Goal: Transaction & Acquisition: Purchase product/service

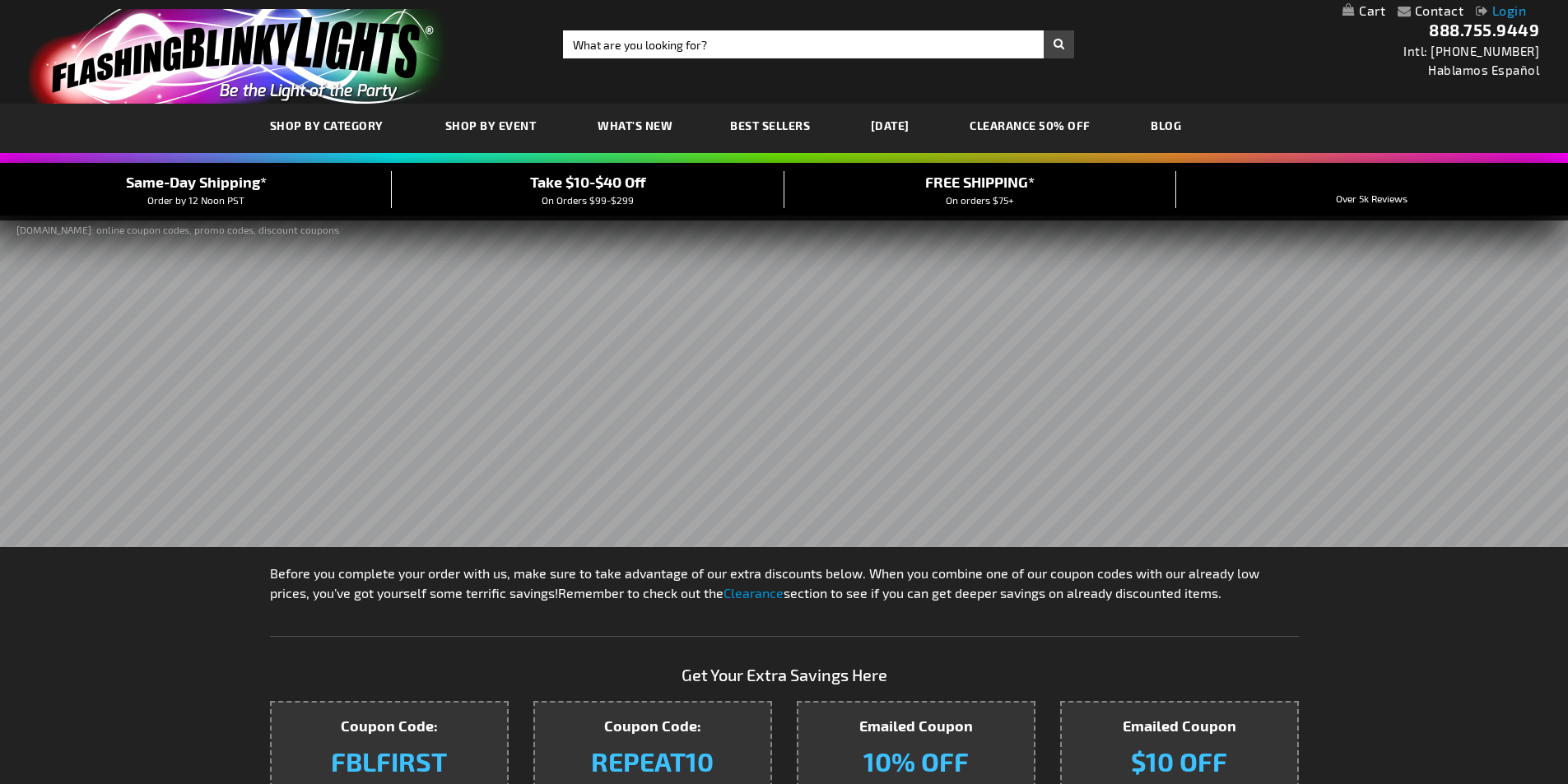
type input "[PERSON_NAME][EMAIL_ADDRESS][PERSON_NAME][DOMAIN_NAME]"
click at [1506, 12] on link "Login" at bounding box center [1500, 10] width 51 height 15
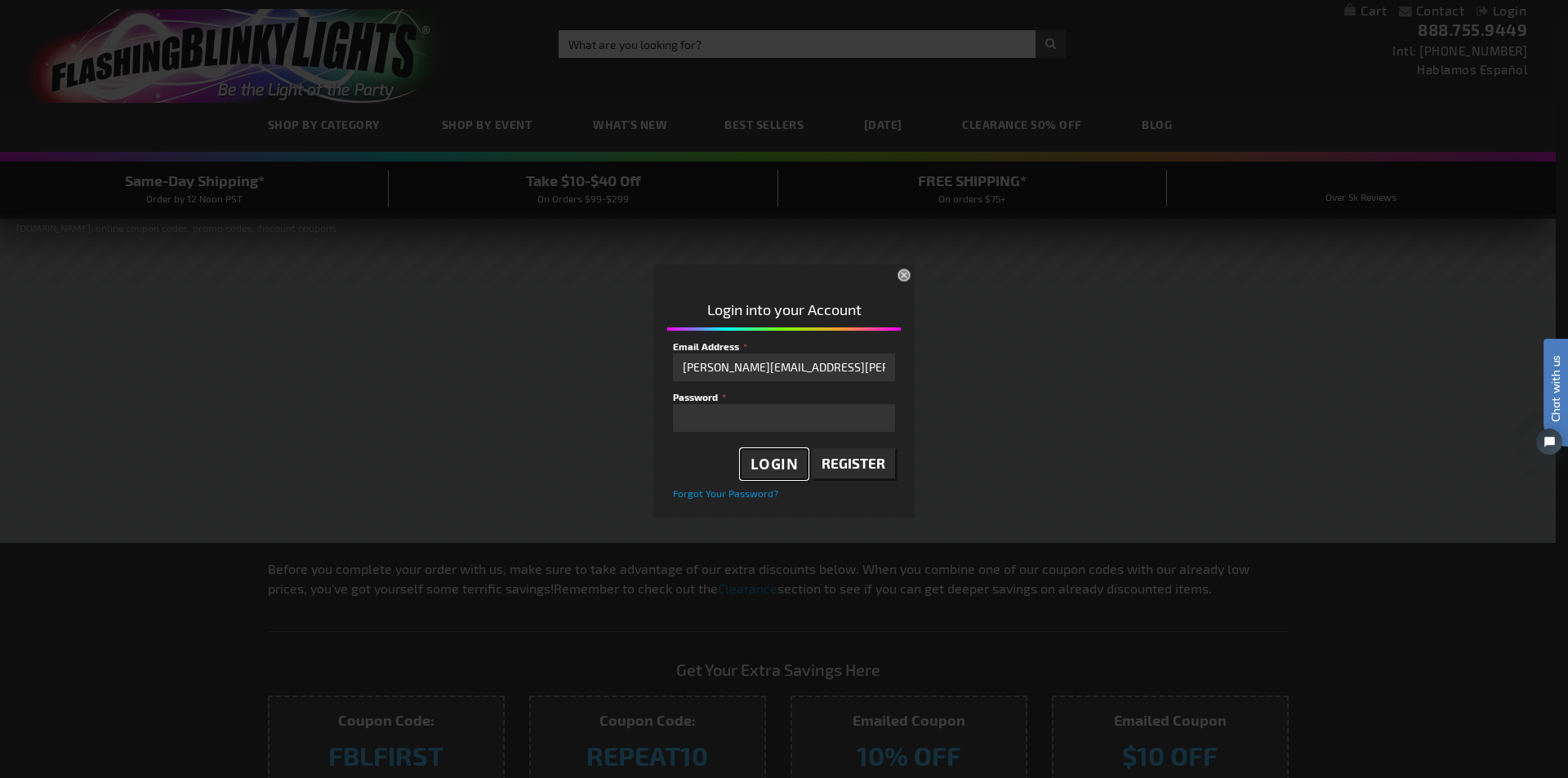
click at [776, 463] on span "Login" at bounding box center [775, 464] width 48 height 19
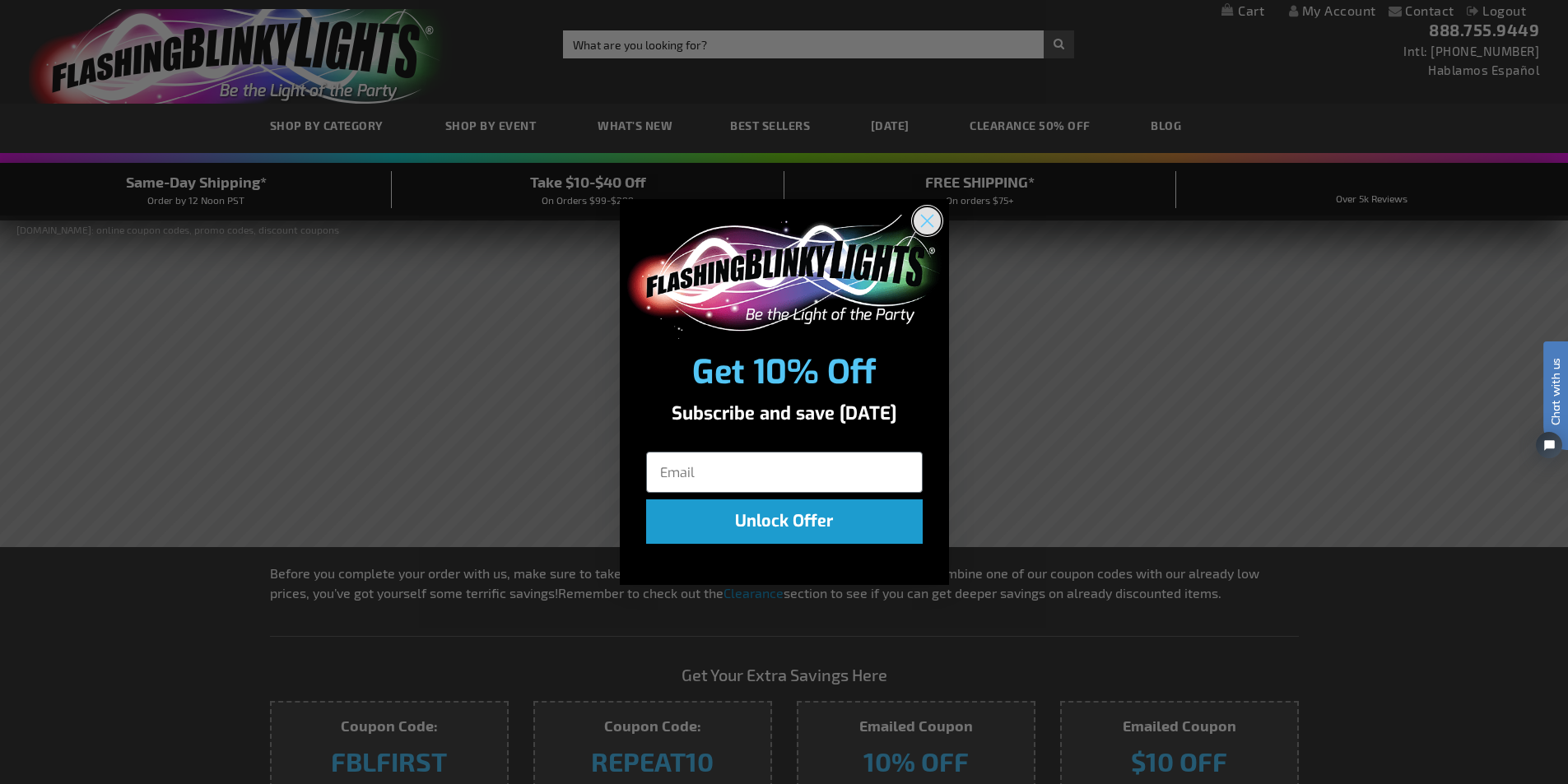
click at [930, 223] on icon "Close dialog" at bounding box center [926, 221] width 11 height 11
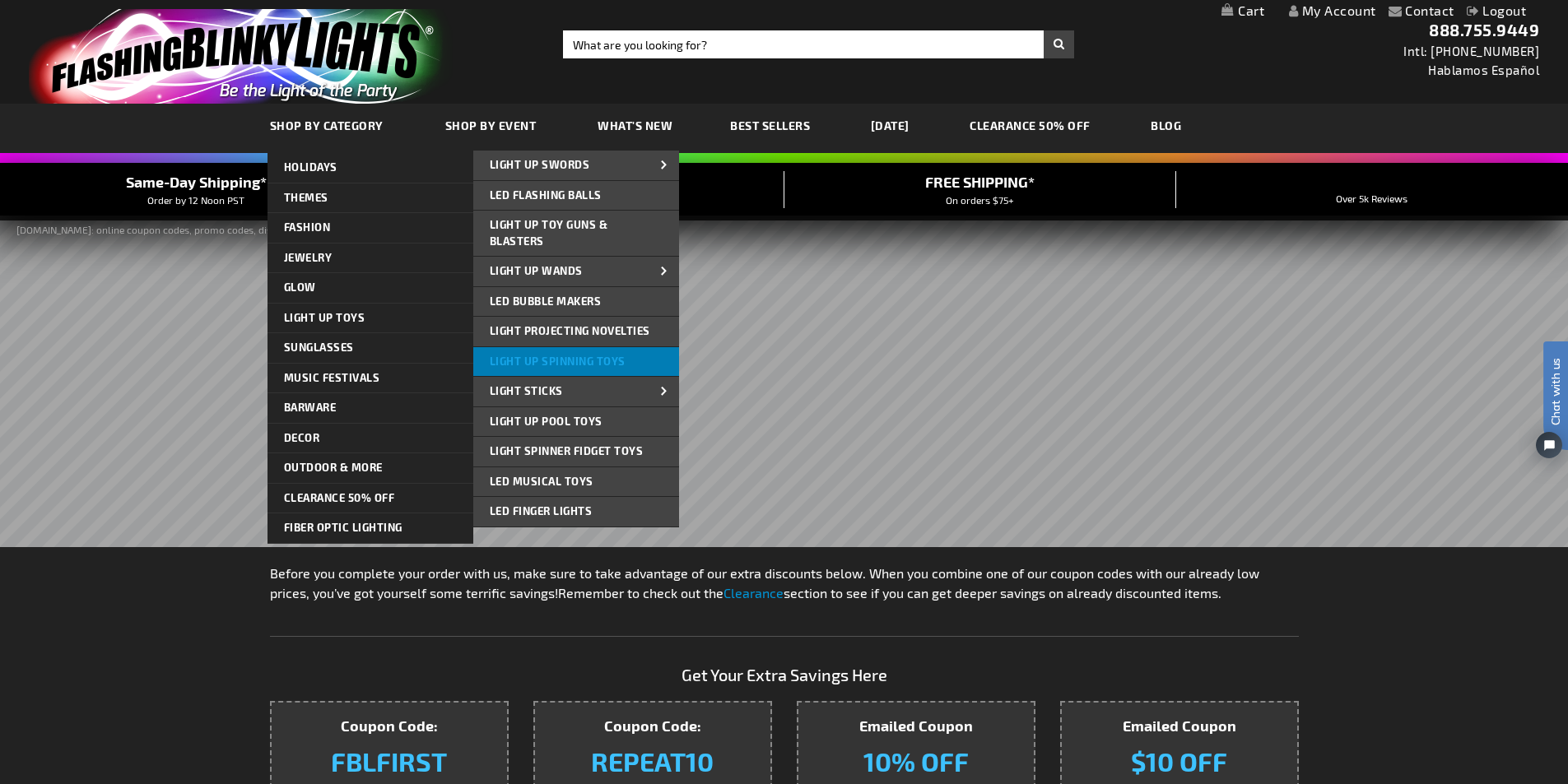
click at [566, 360] on span "Light Up Spinning Toys" at bounding box center [558, 361] width 136 height 13
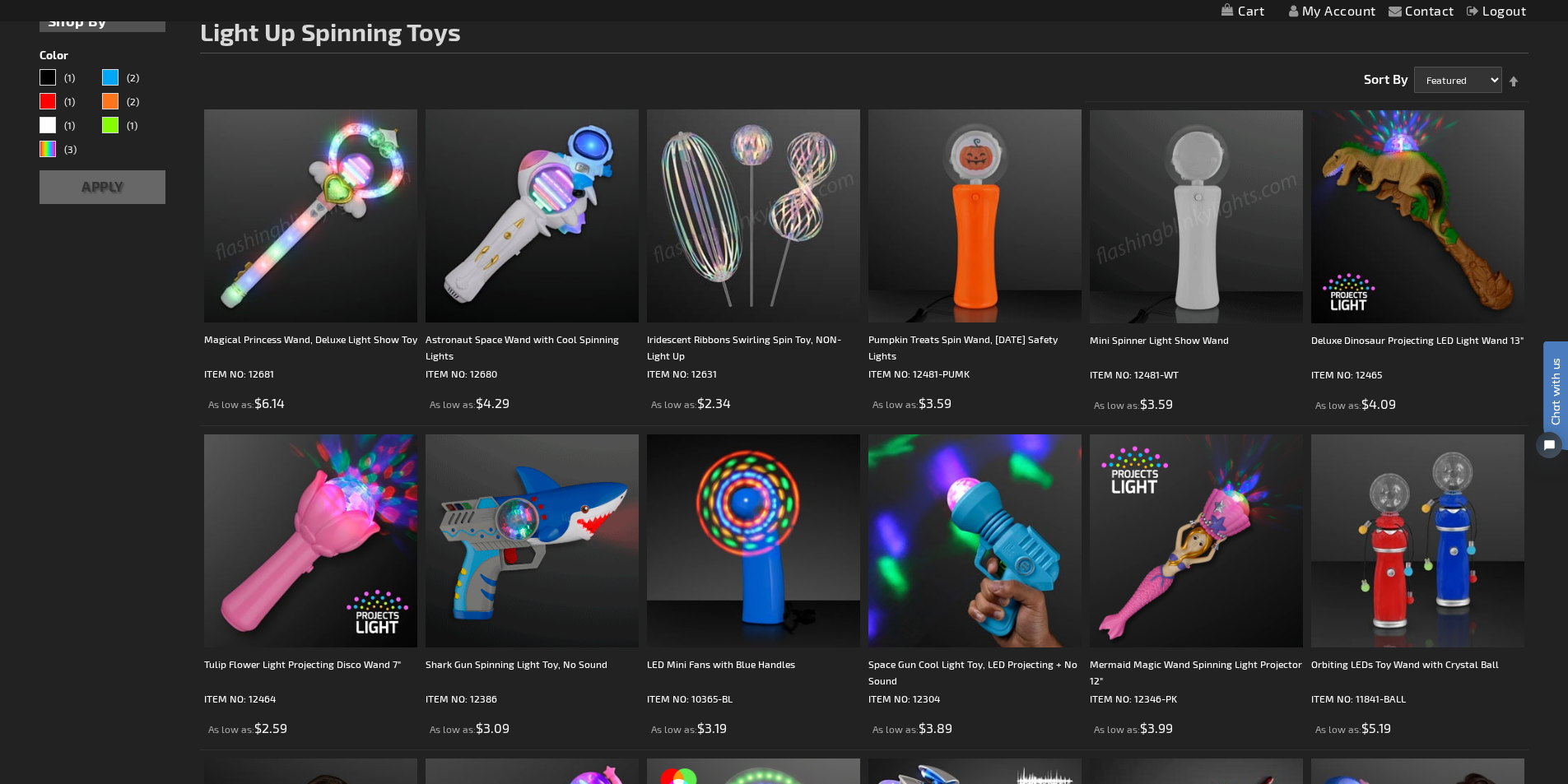
scroll to position [247, 0]
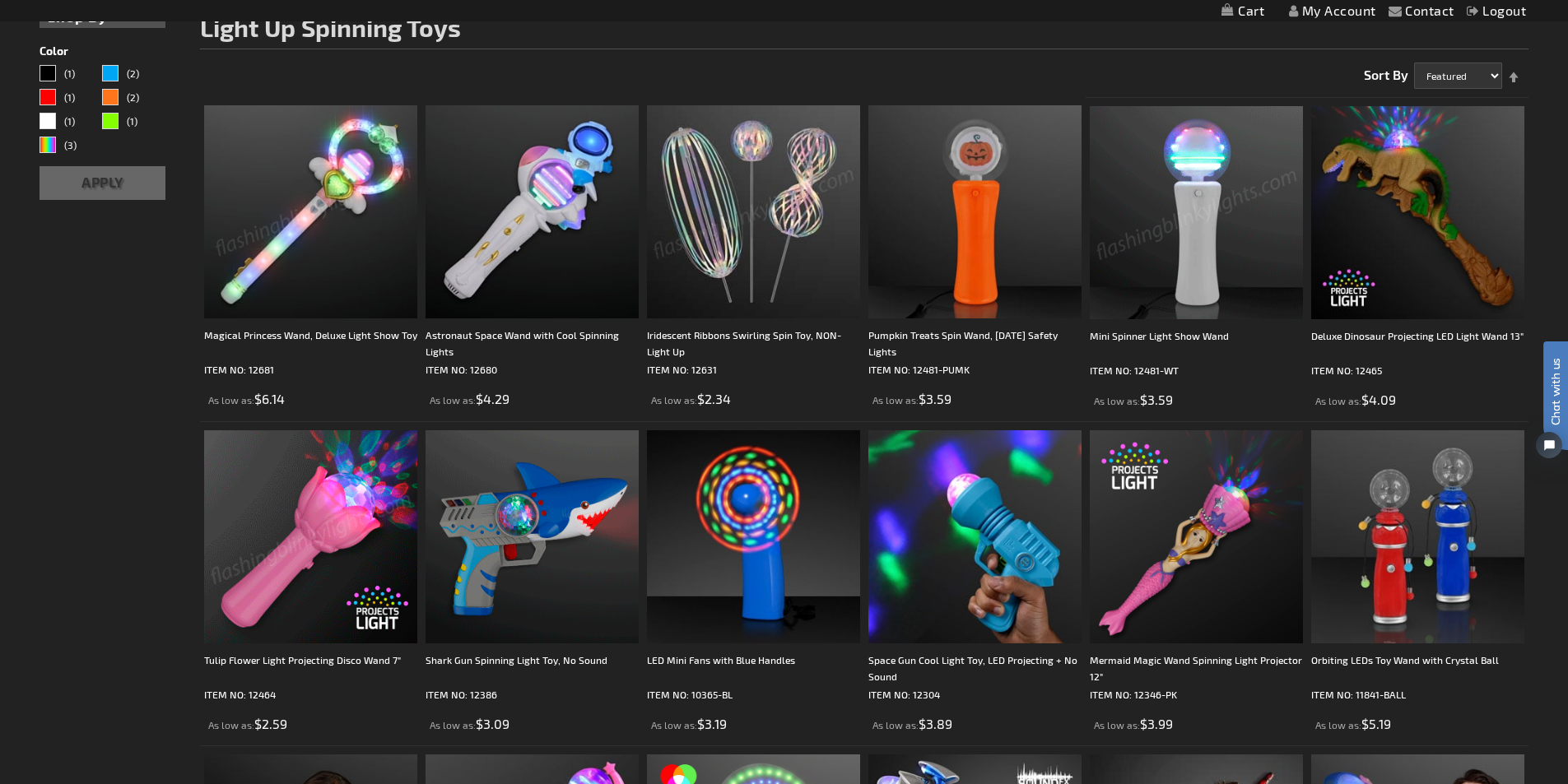
click at [324, 525] on img at bounding box center [310, 536] width 213 height 213
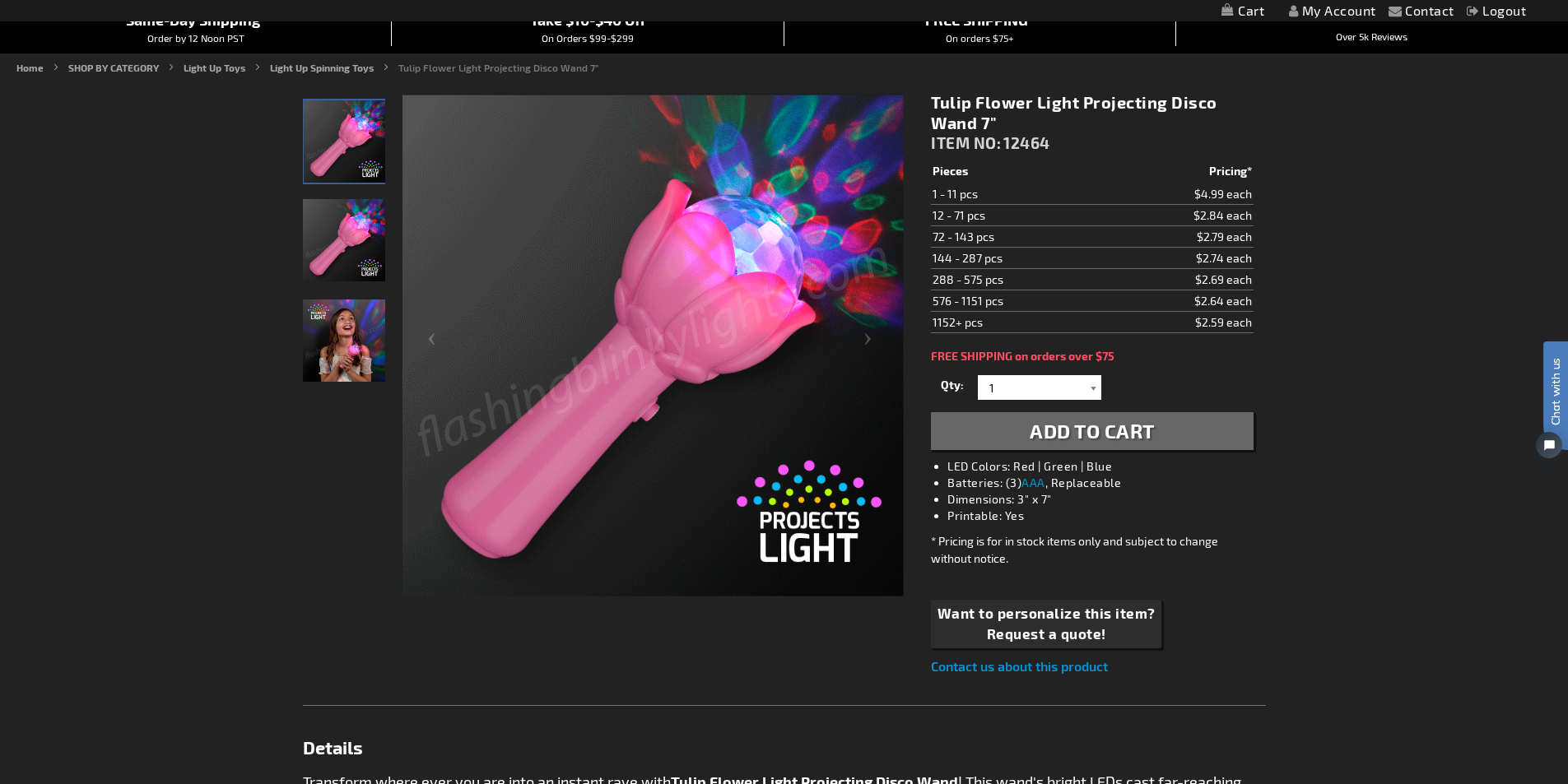
click at [1092, 383] on div at bounding box center [1092, 387] width 16 height 25
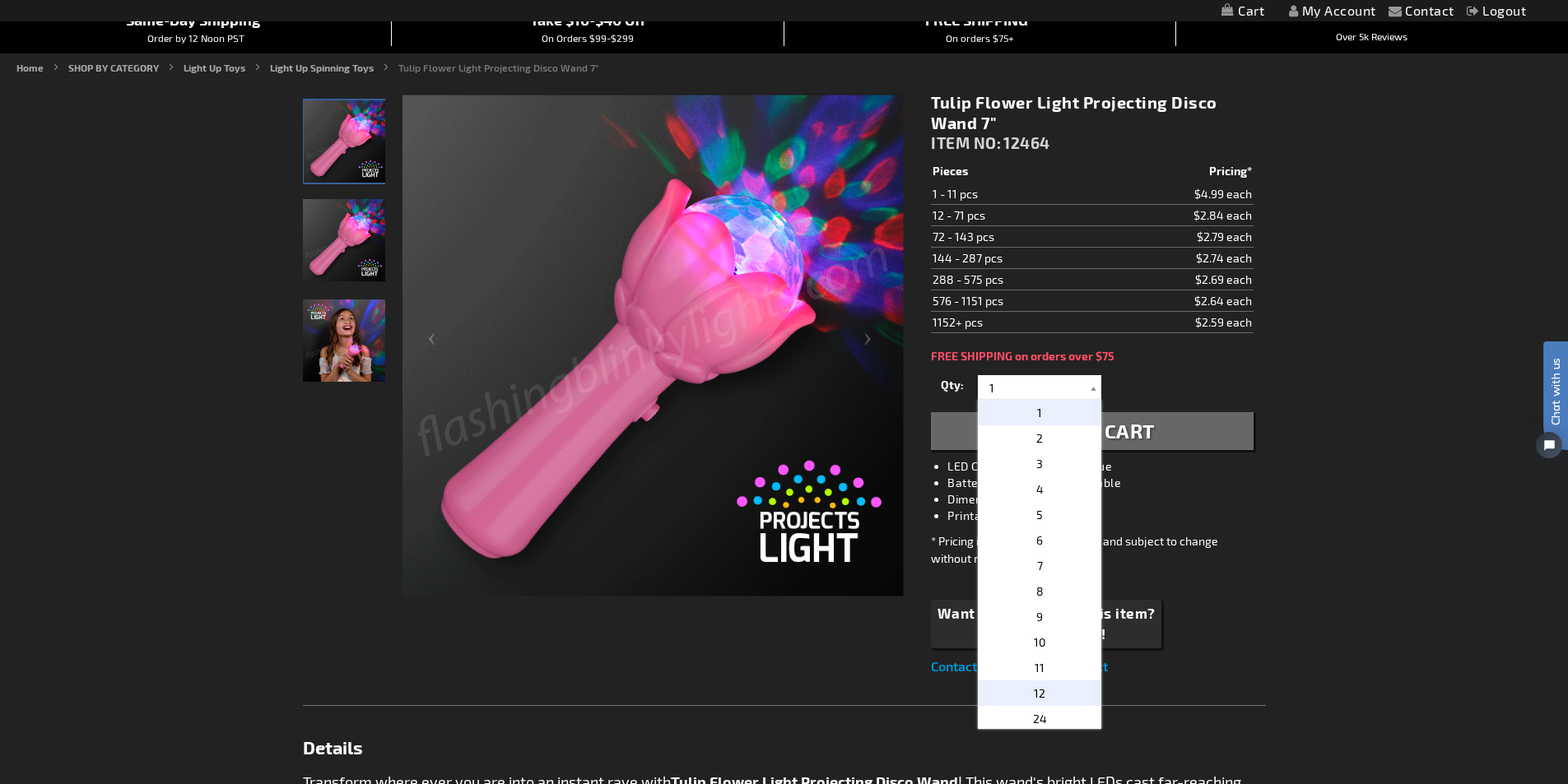
click at [1035, 692] on span "12" at bounding box center [1039, 693] width 11 height 14
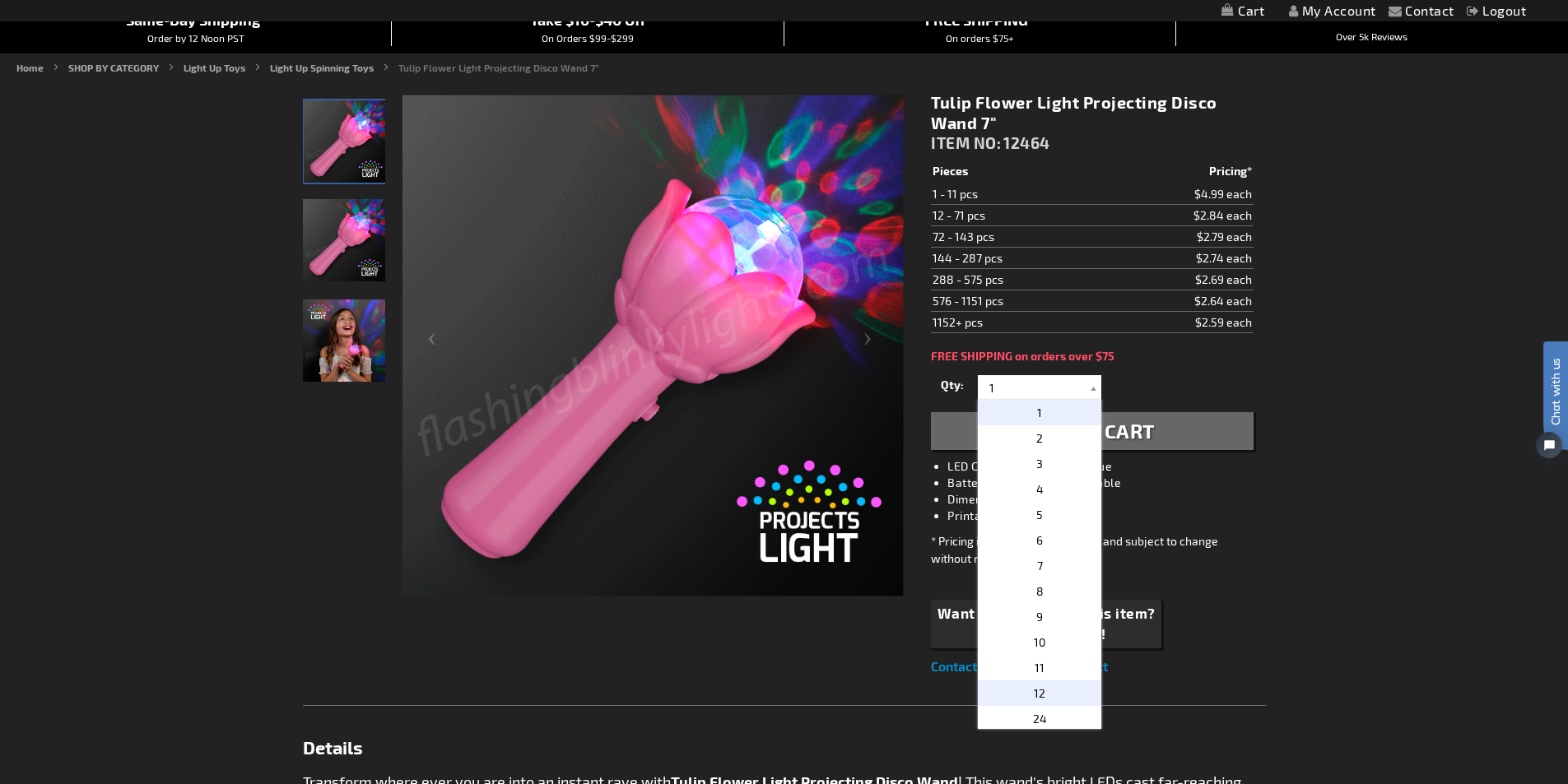
type input "12"
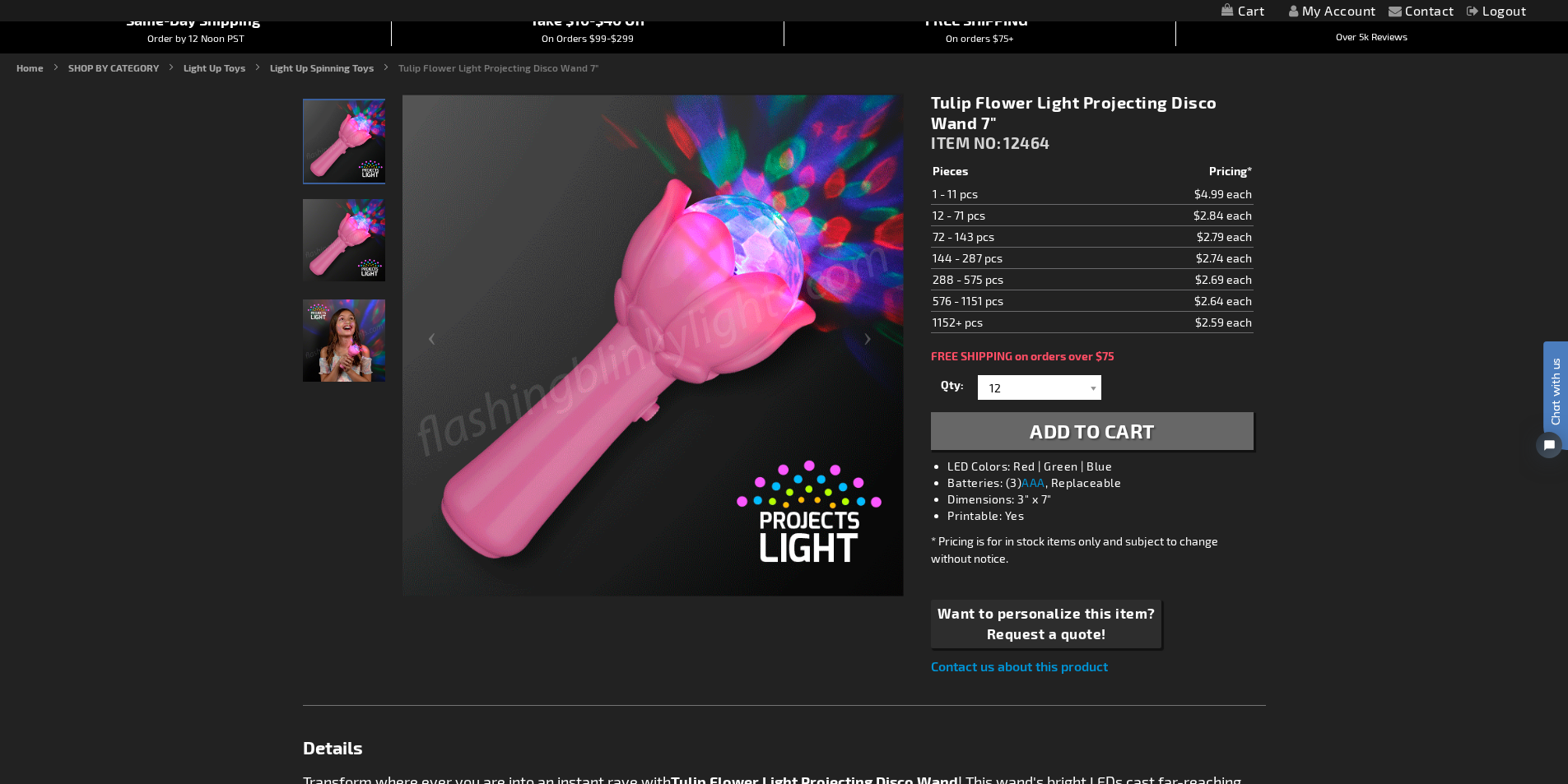
click at [1062, 427] on span "Add to Cart" at bounding box center [1092, 431] width 125 height 24
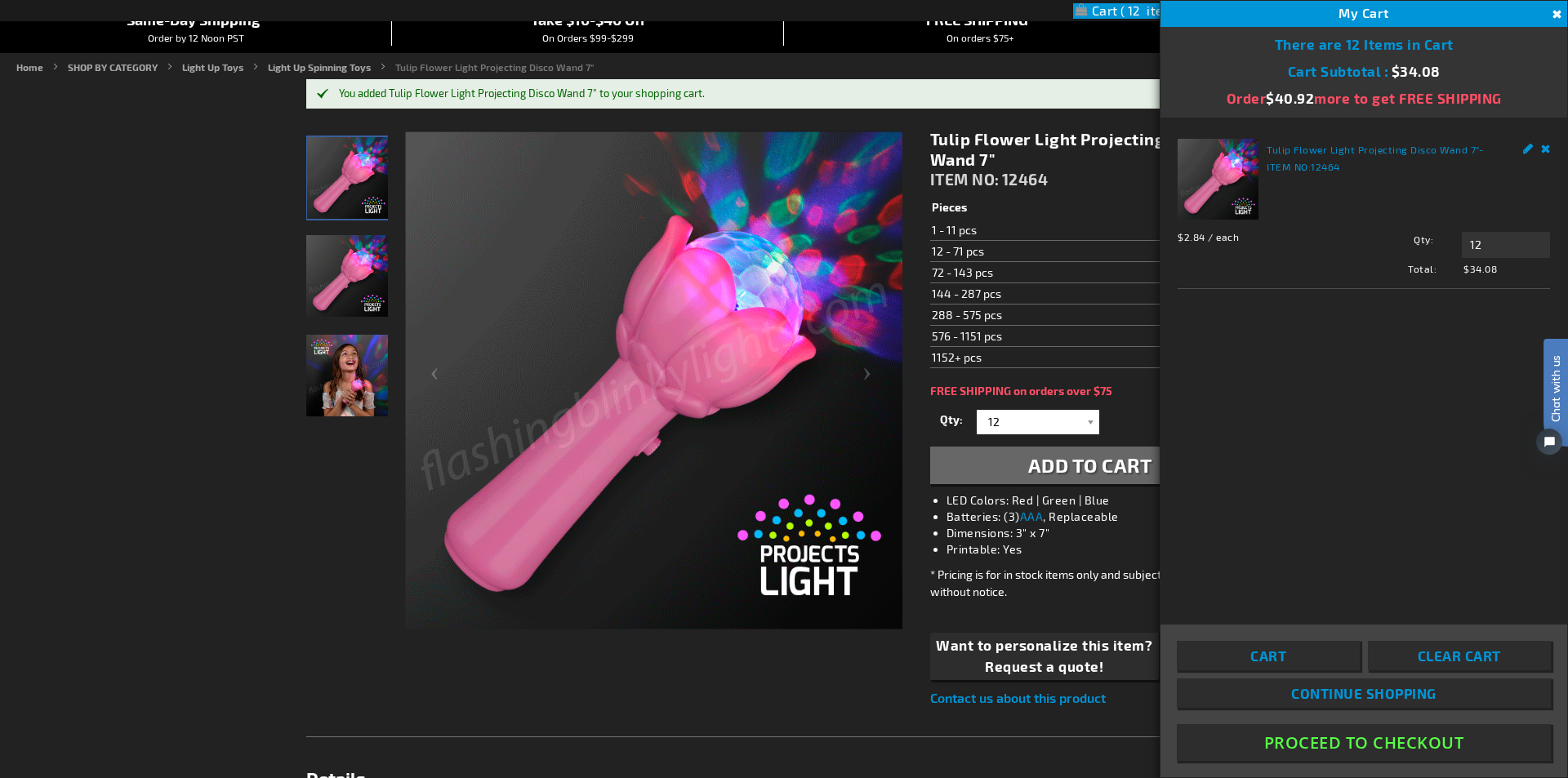
click at [1386, 693] on span "Continue Shopping" at bounding box center [1364, 693] width 145 height 16
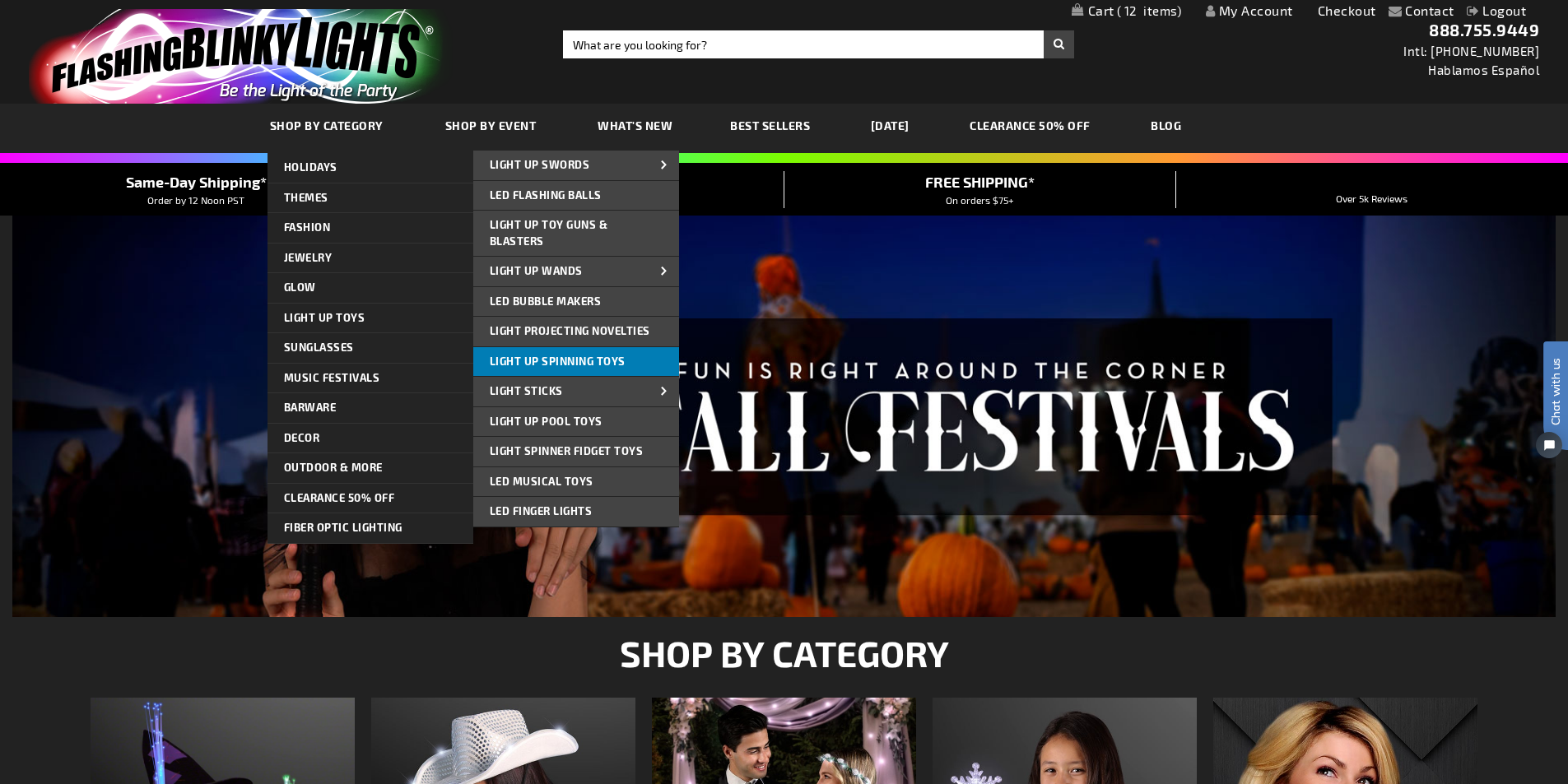
click at [560, 362] on span "Light Up Spinning Toys" at bounding box center [558, 361] width 136 height 13
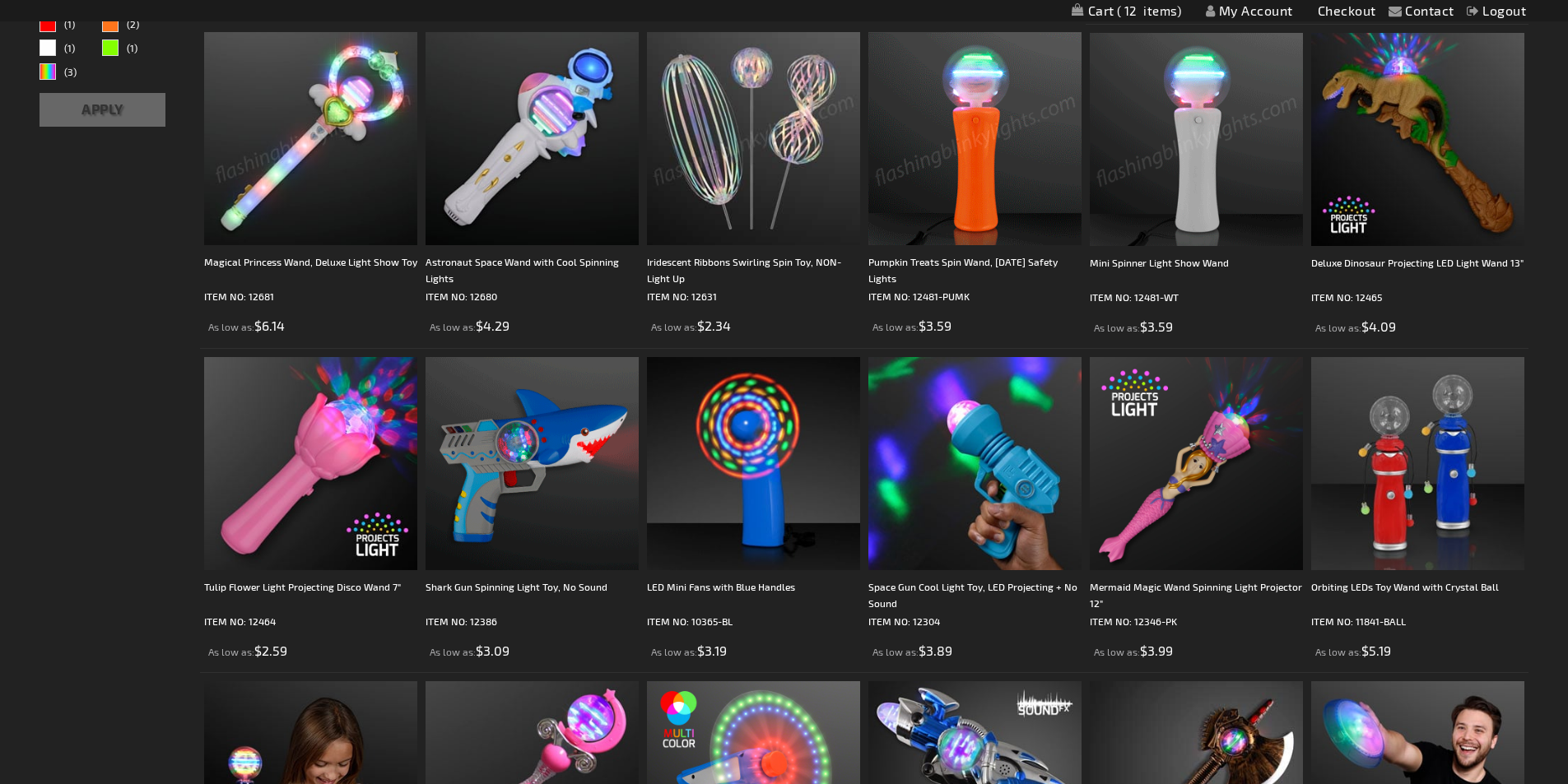
scroll to position [329, 0]
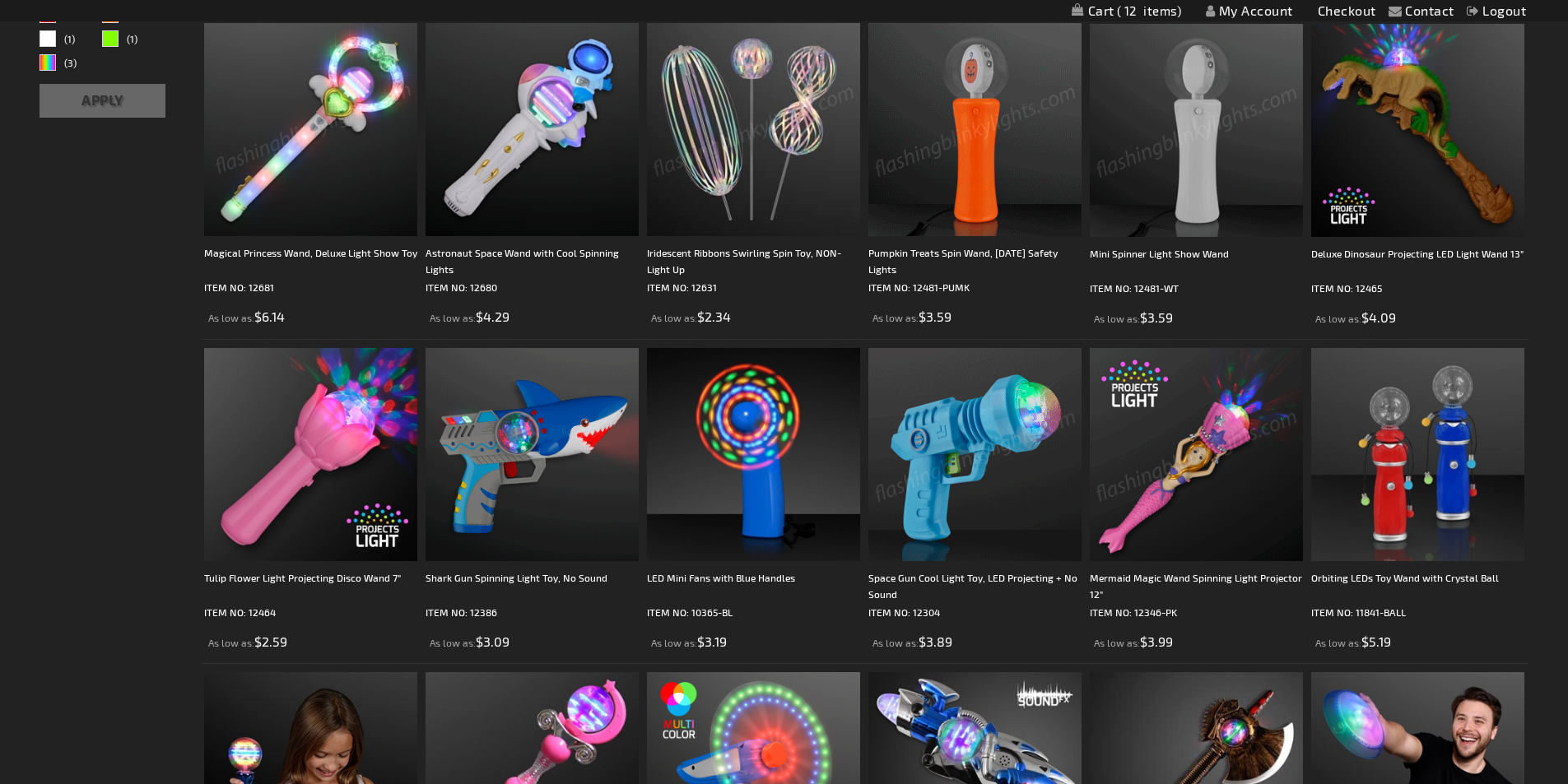
click at [1162, 414] on img at bounding box center [1196, 454] width 213 height 213
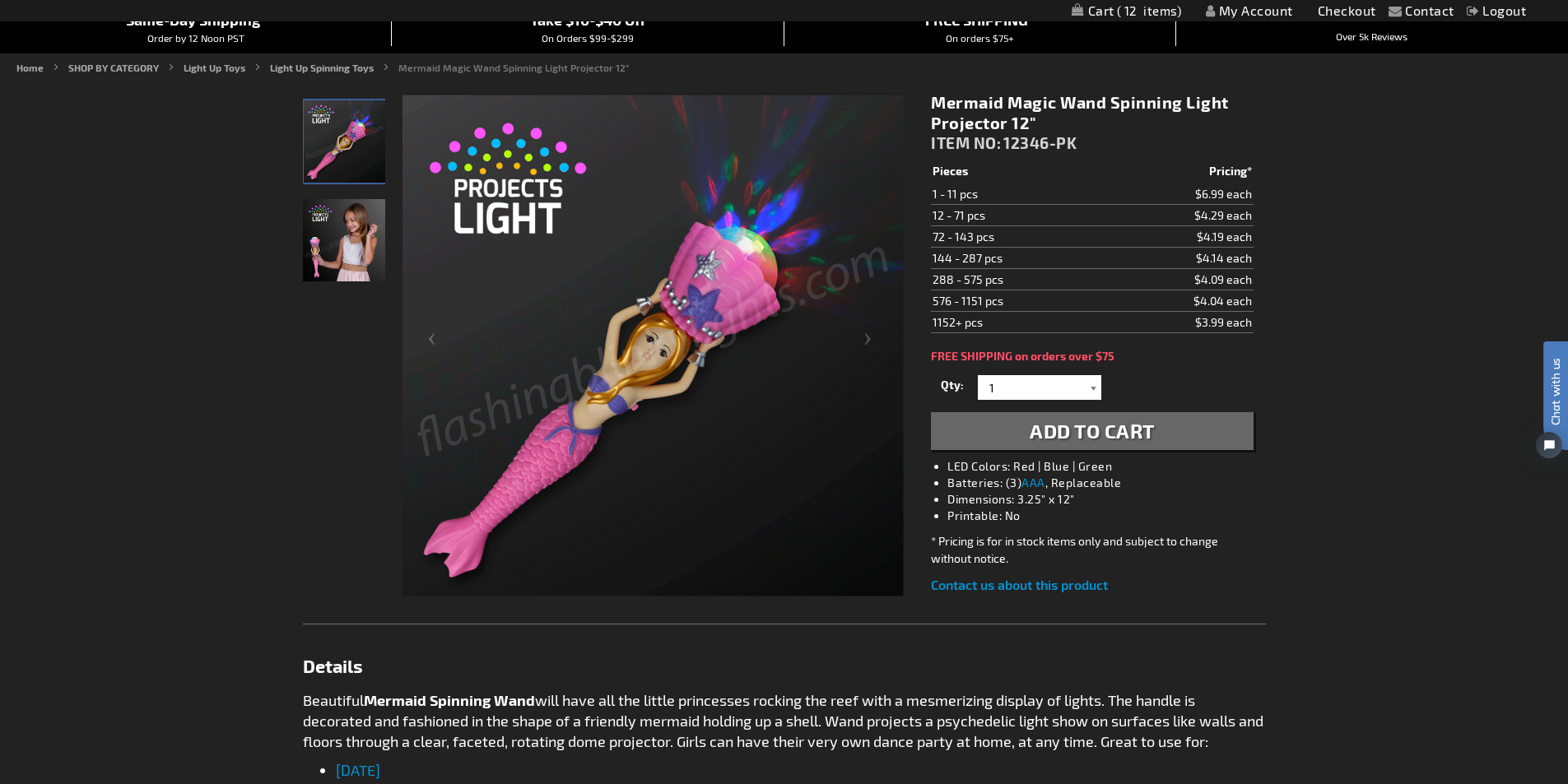
click at [1093, 388] on div at bounding box center [1092, 387] width 16 height 25
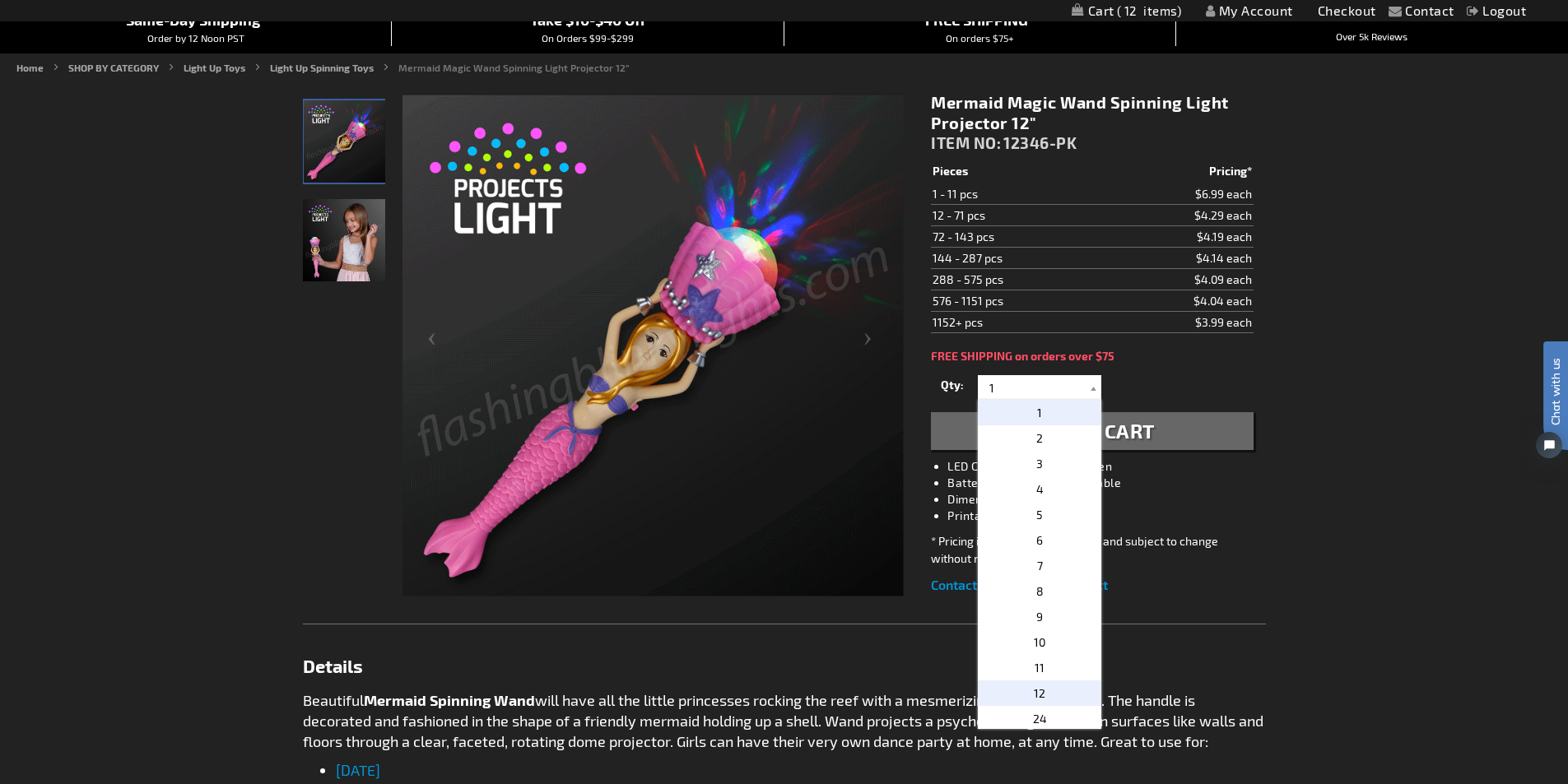
click at [1026, 693] on p "12" at bounding box center [1039, 693] width 123 height 26
type input "12"
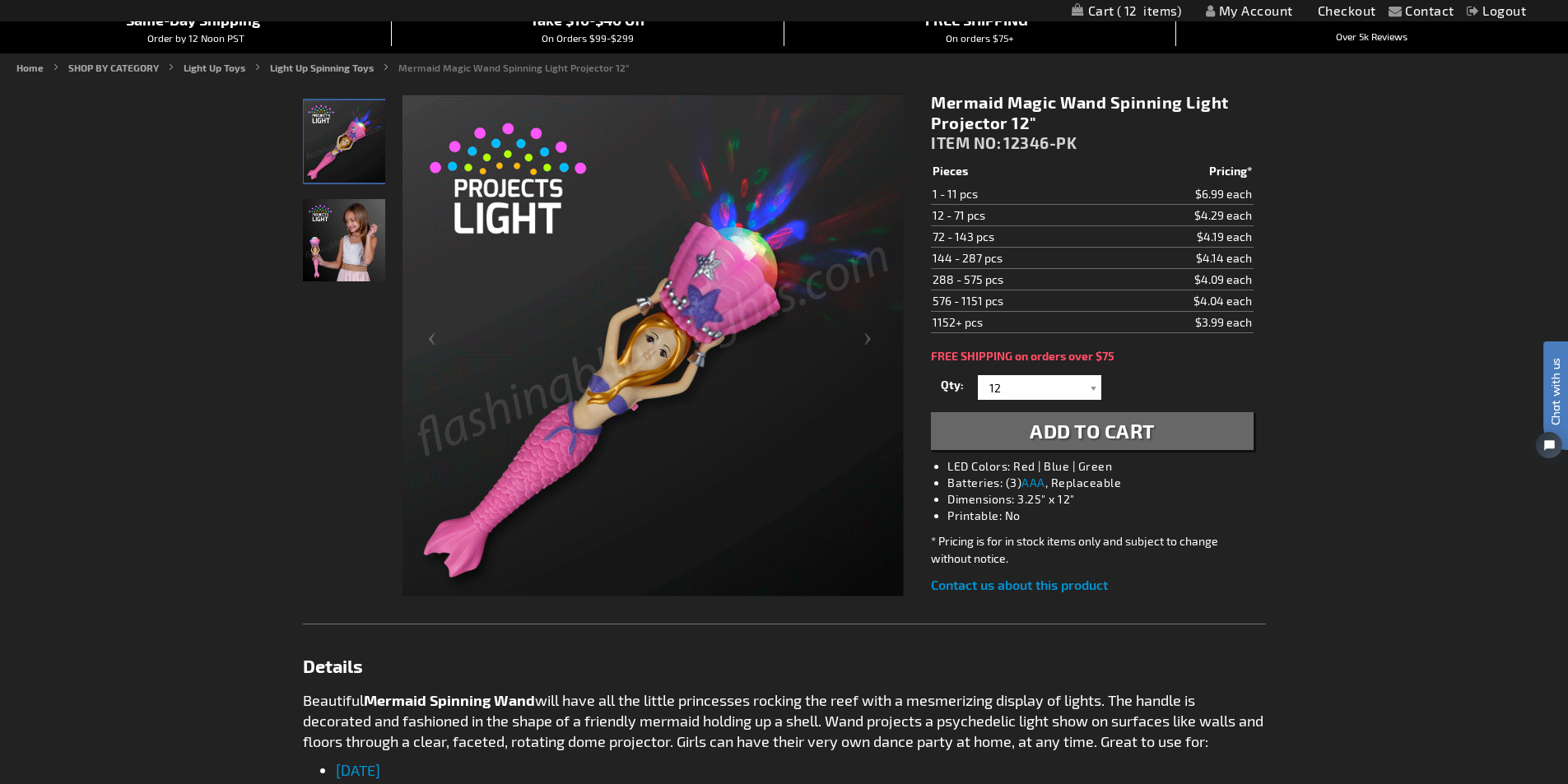
click at [1056, 429] on span "Add to Cart" at bounding box center [1092, 431] width 125 height 24
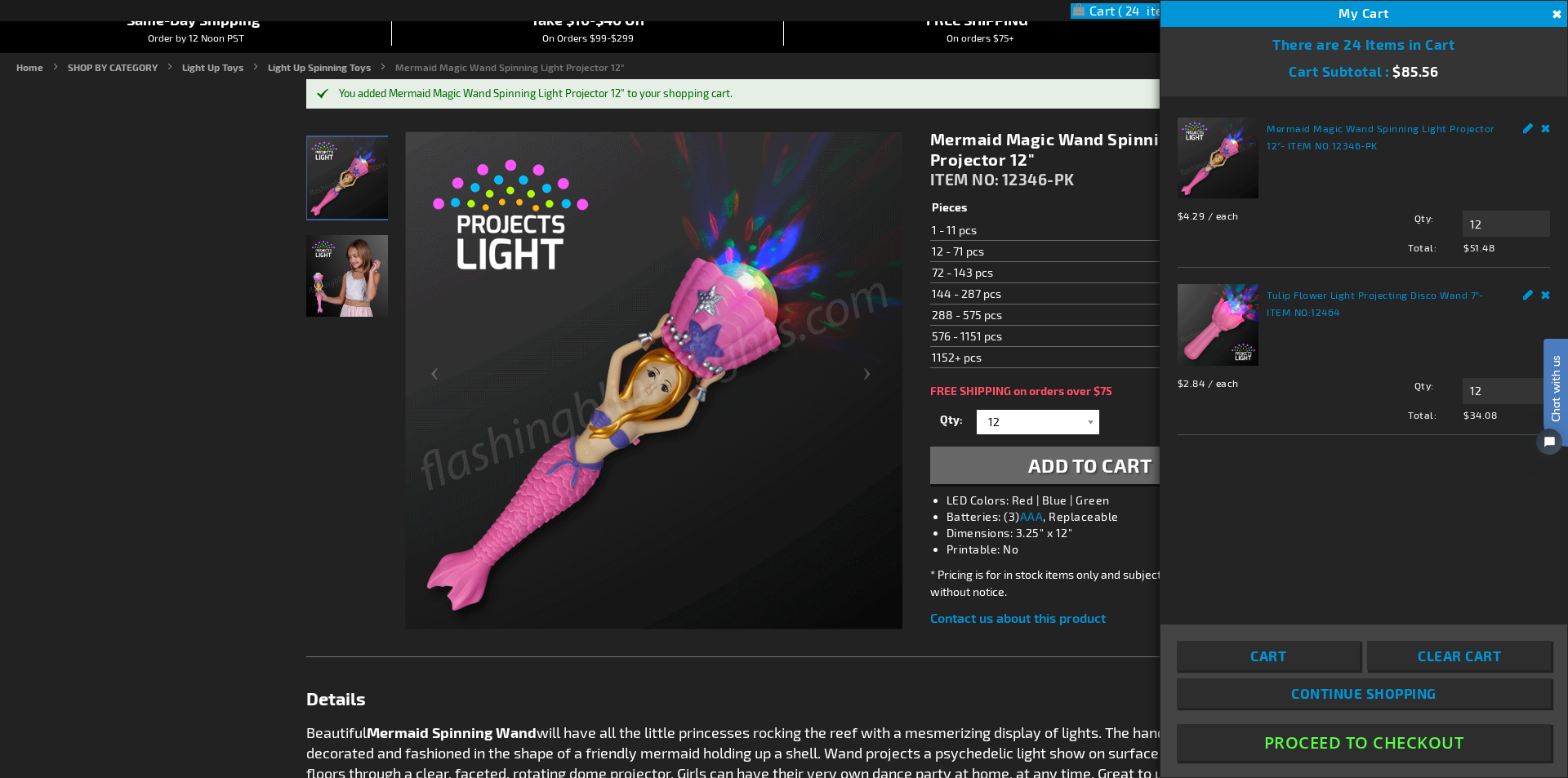
click at [1348, 695] on span "Continue Shopping" at bounding box center [1364, 693] width 145 height 16
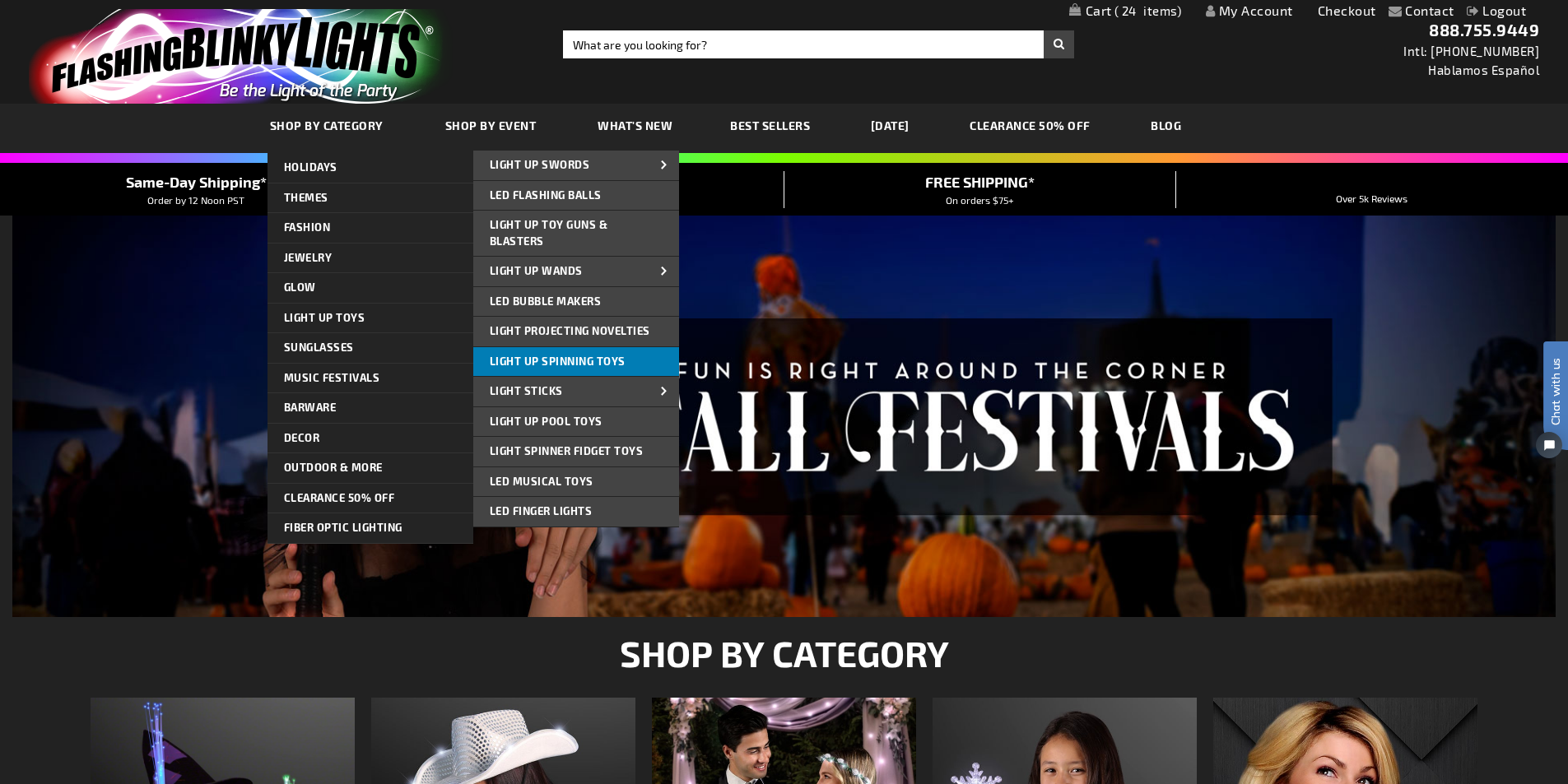
click at [558, 362] on span "Light Up Spinning Toys" at bounding box center [558, 361] width 136 height 13
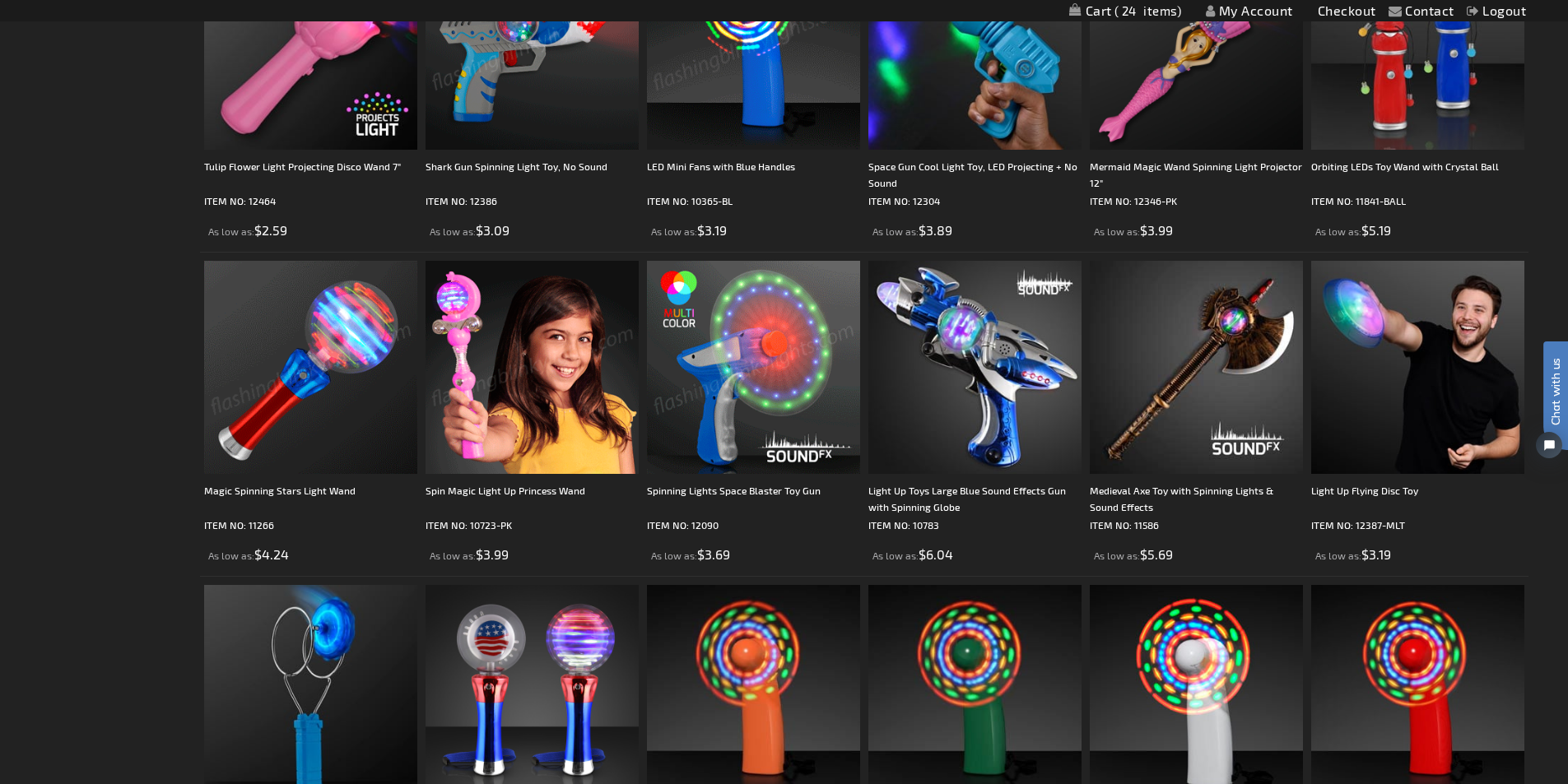
click at [316, 375] on img at bounding box center [310, 368] width 213 height 213
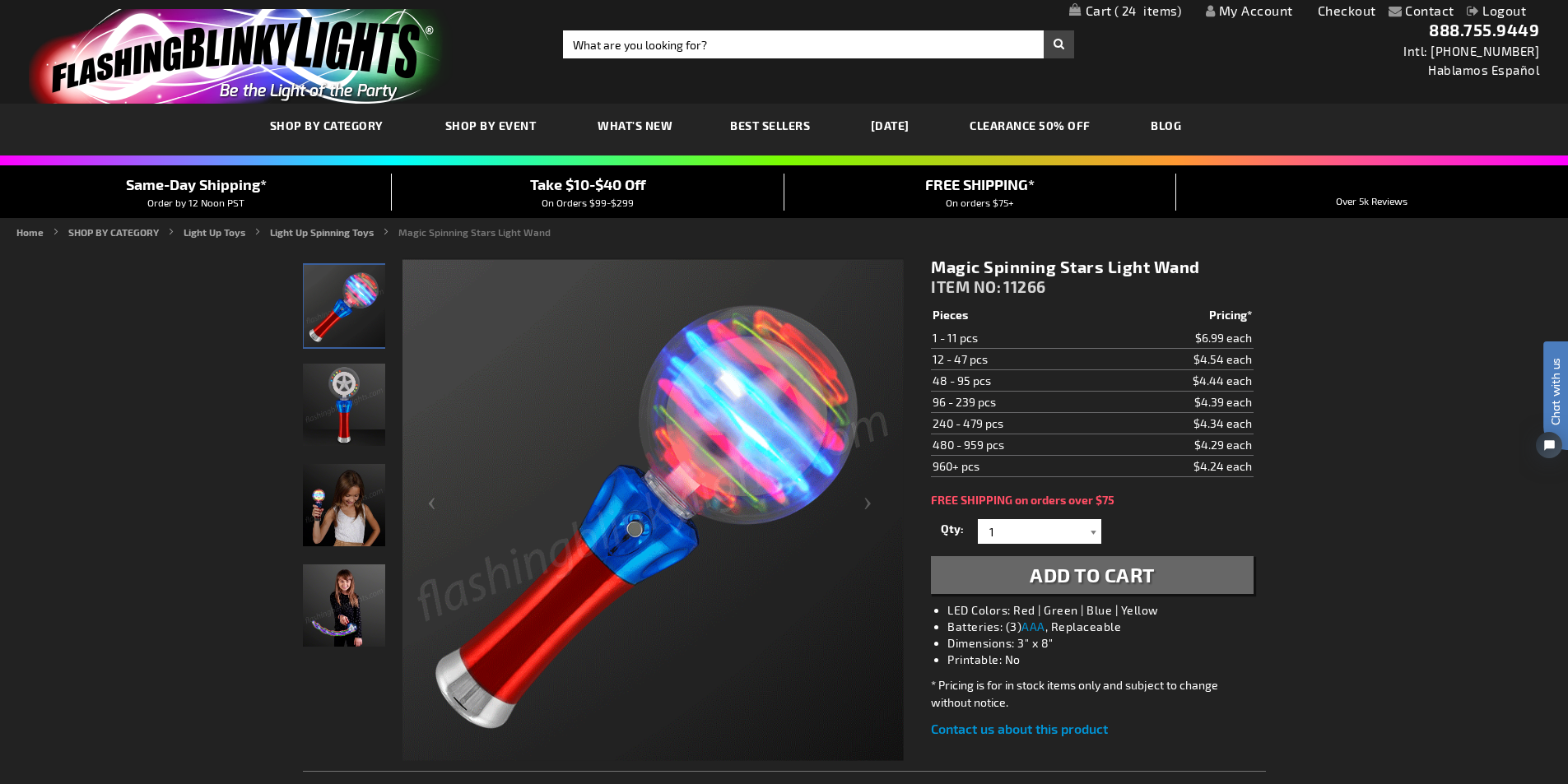
click at [1091, 530] on div at bounding box center [1092, 531] width 16 height 25
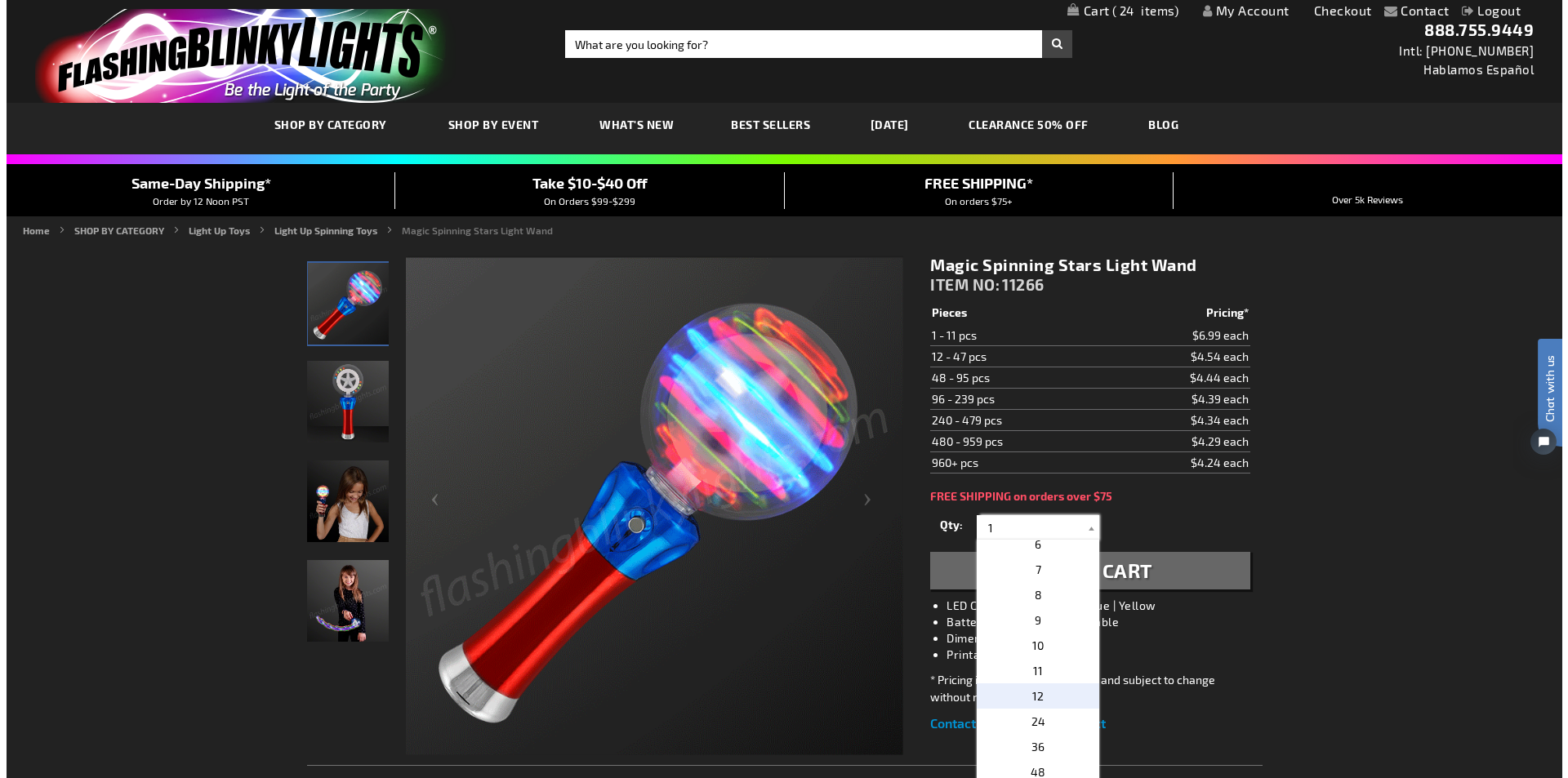
scroll to position [163, 0]
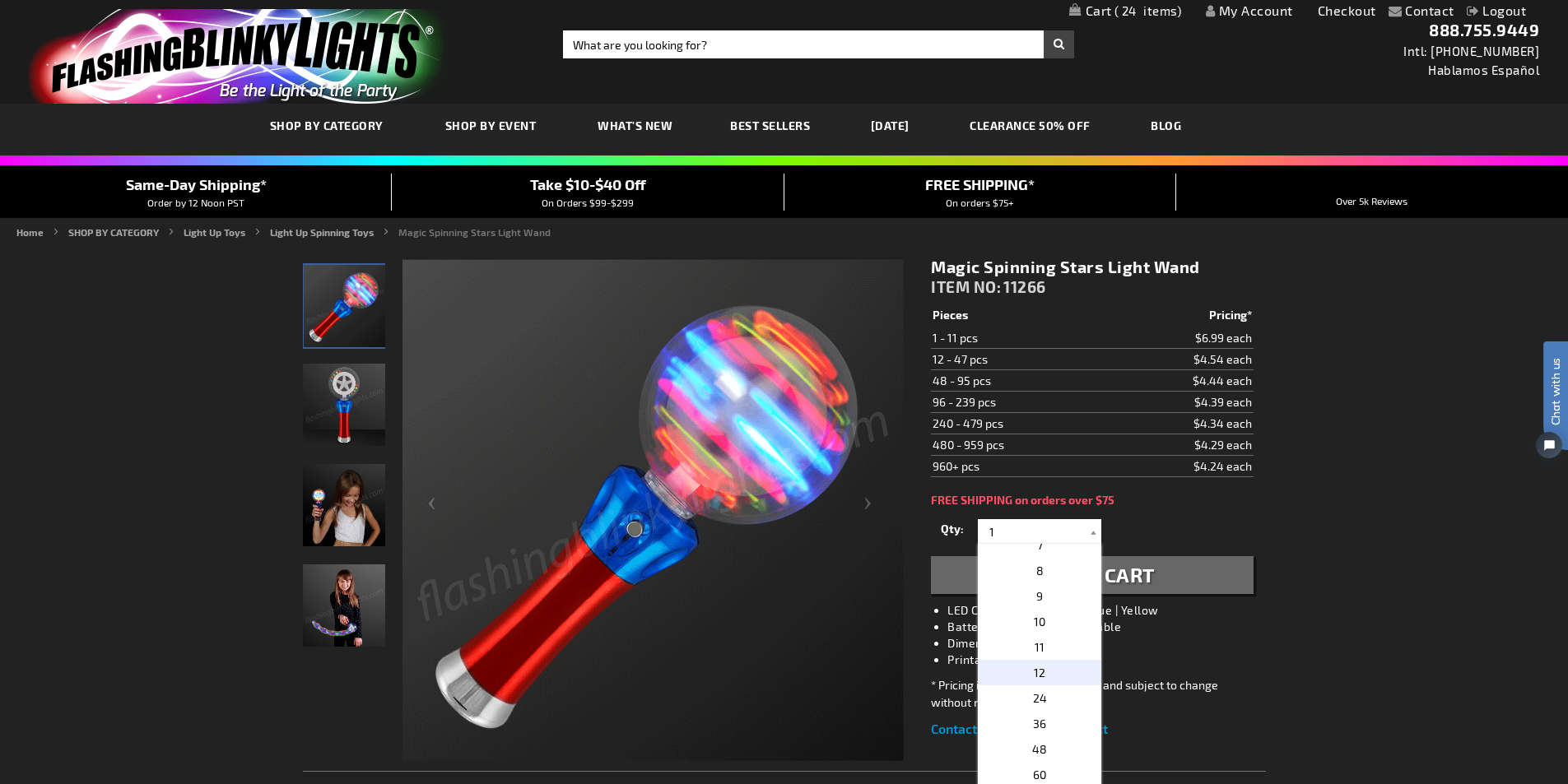
click at [1036, 674] on span "12" at bounding box center [1039, 673] width 11 height 14
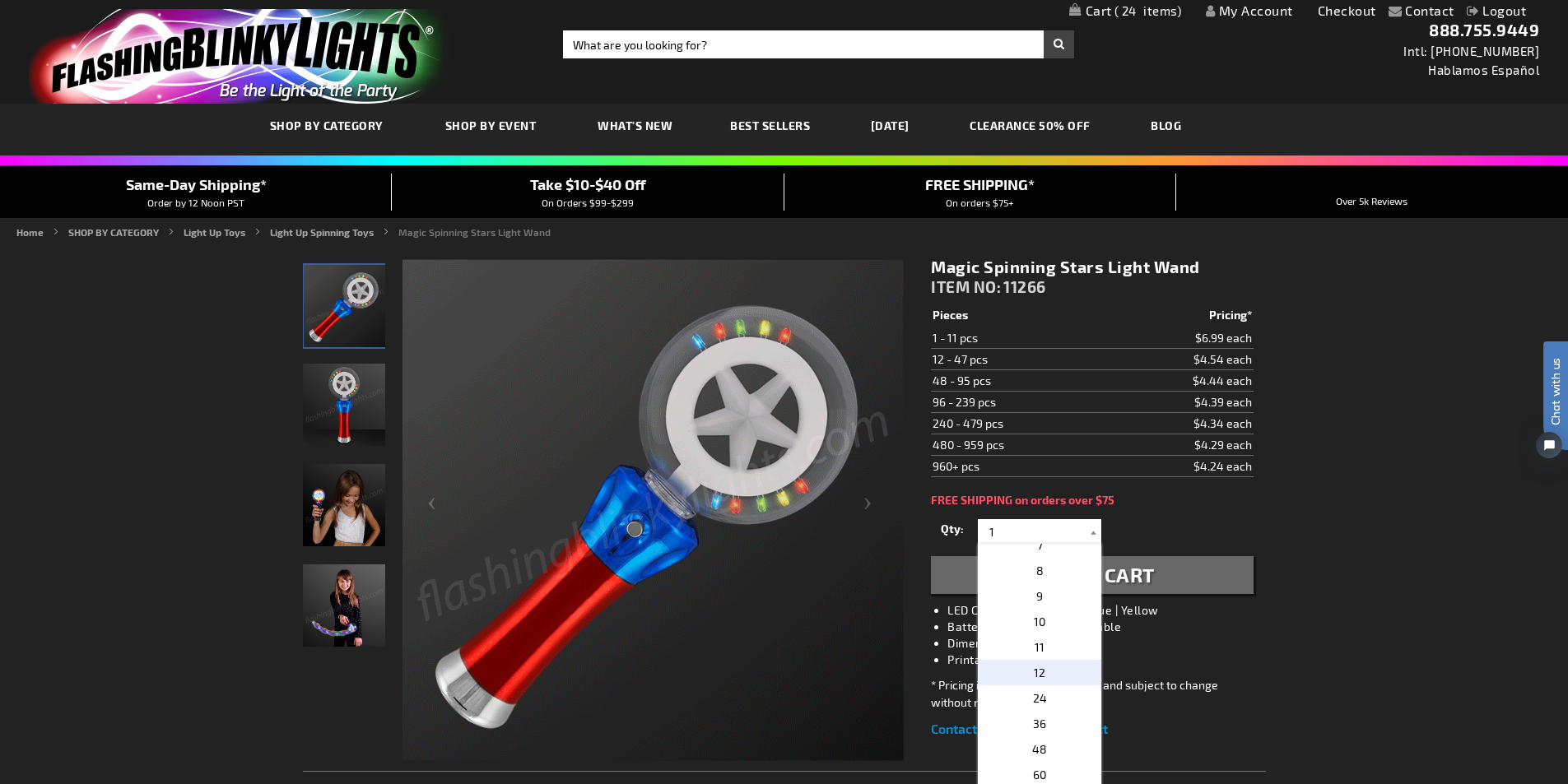
type input "12"
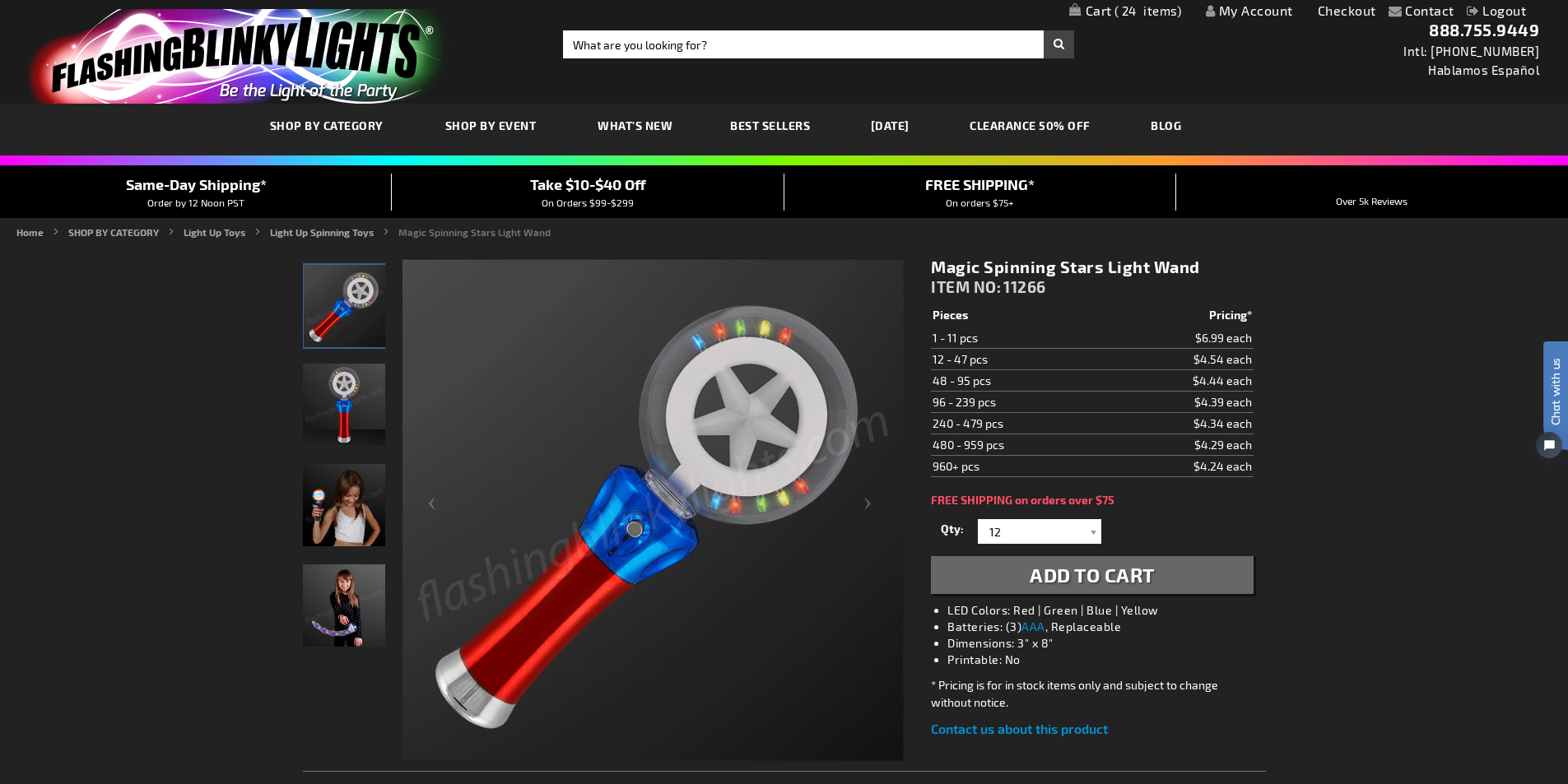
click at [1110, 572] on span "Add to Cart" at bounding box center [1092, 575] width 125 height 24
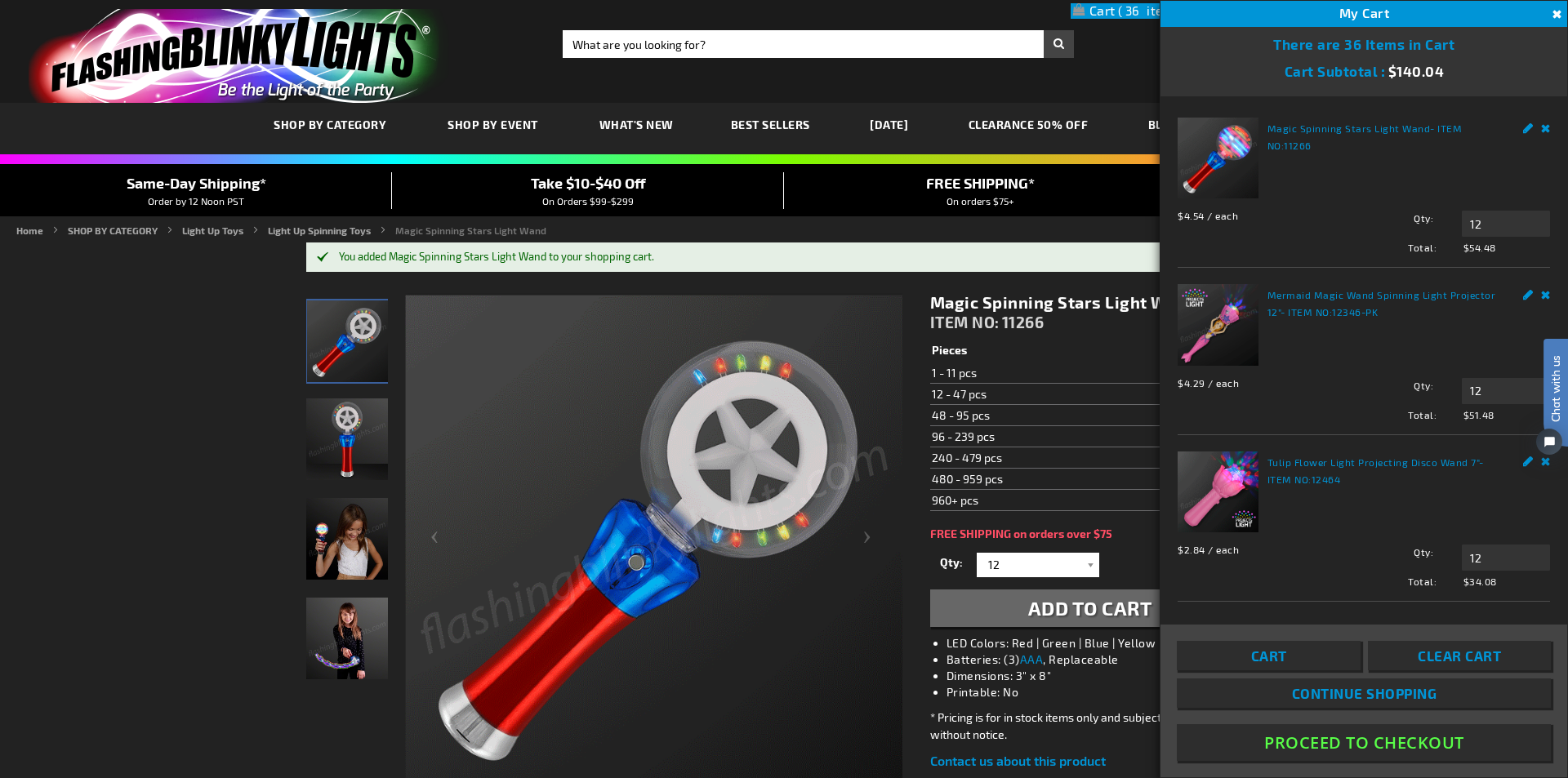
click at [1344, 690] on span "Continue Shopping" at bounding box center [1364, 693] width 145 height 16
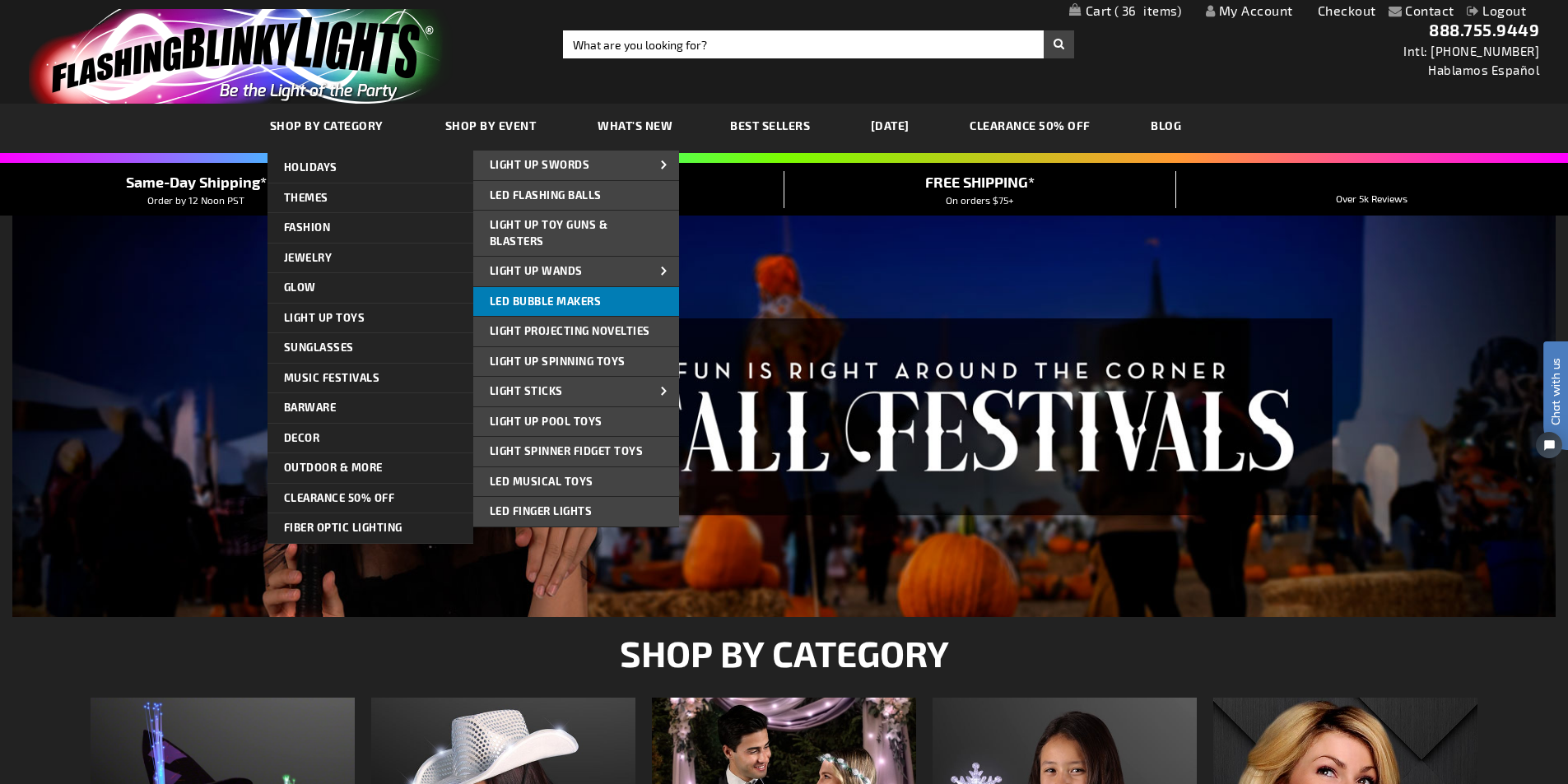
click at [562, 300] on span "LED Bubble Makers" at bounding box center [546, 301] width 112 height 13
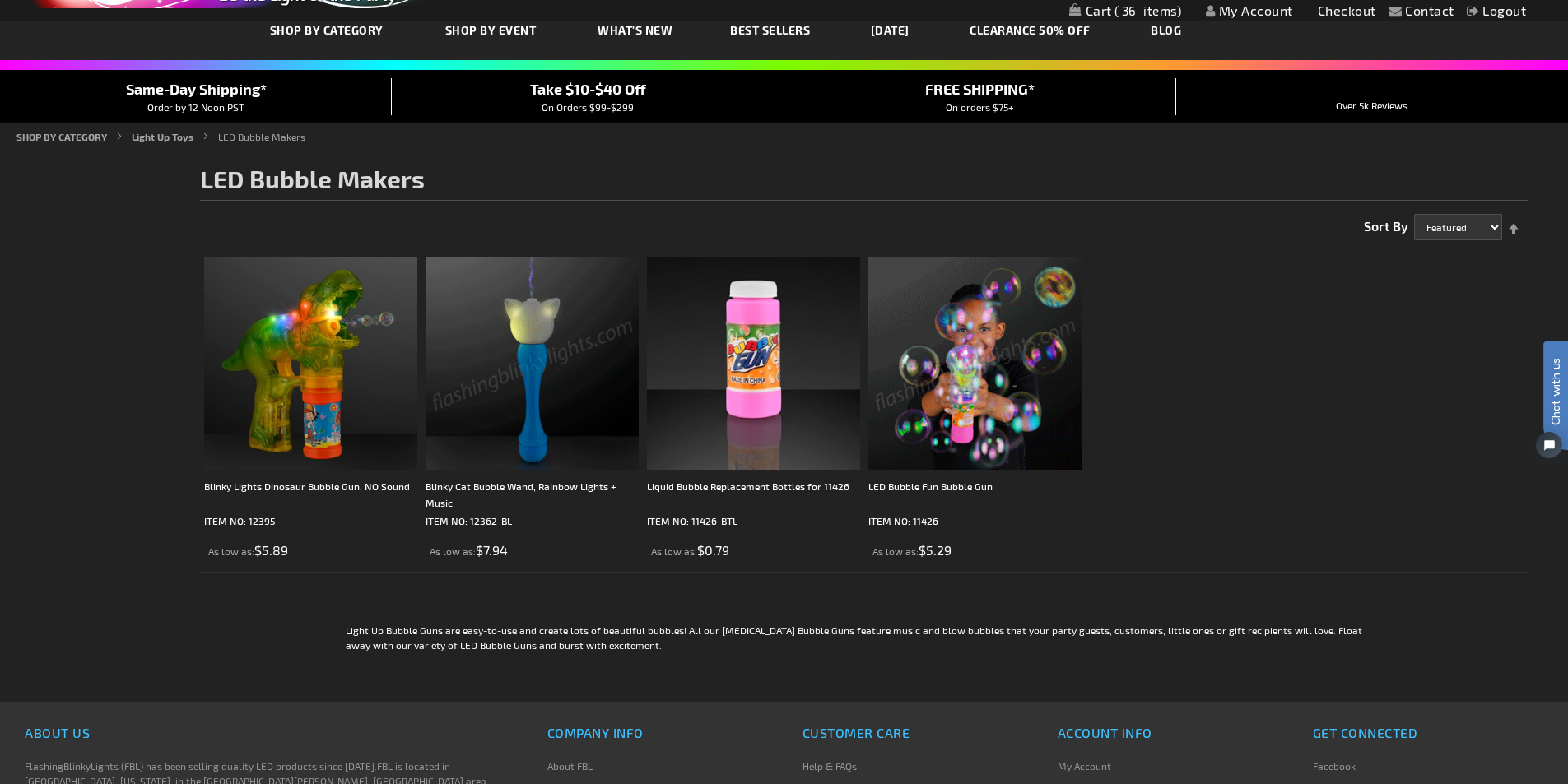
scroll to position [82, 0]
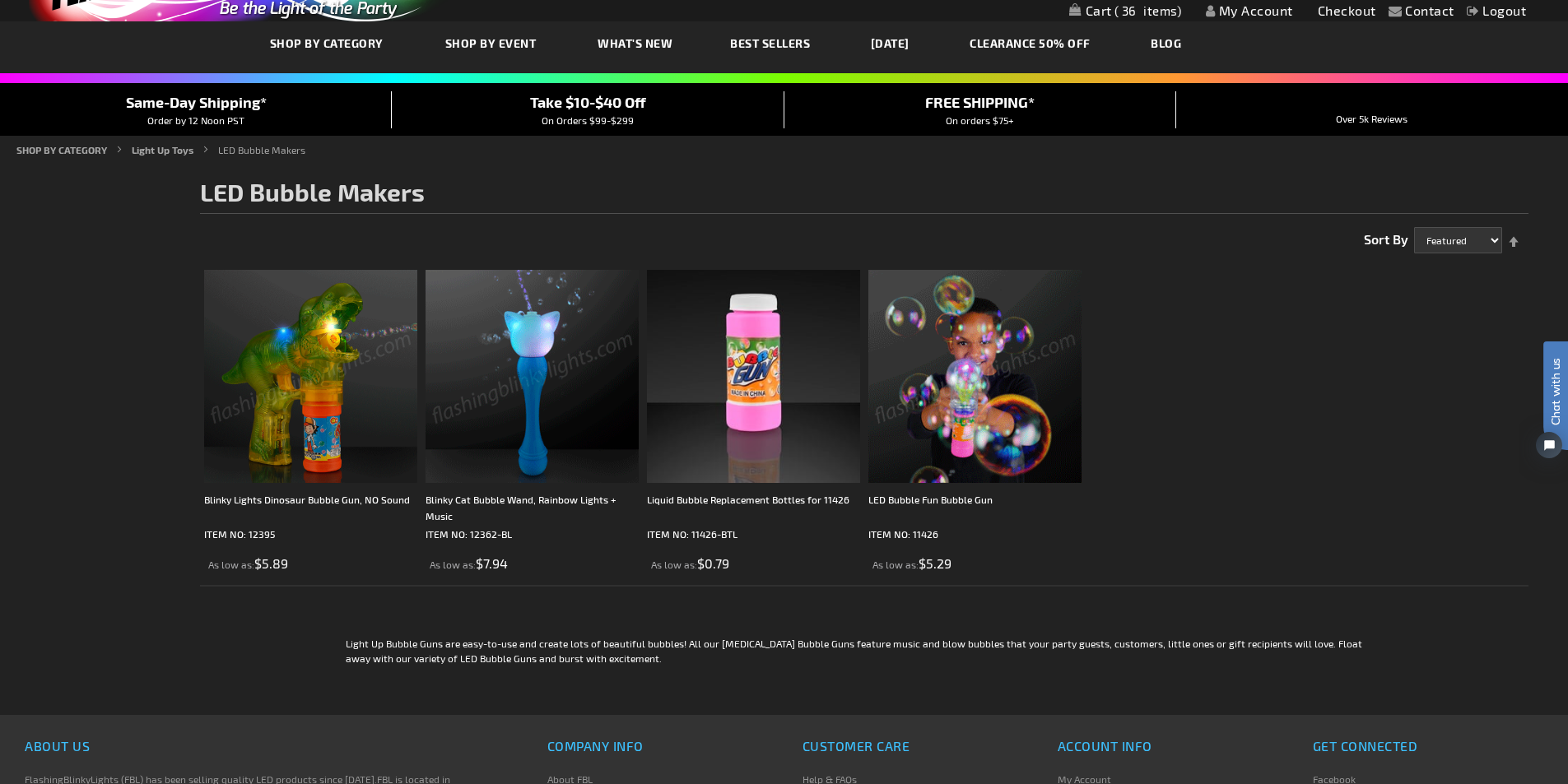
click at [318, 380] on img at bounding box center [310, 376] width 213 height 213
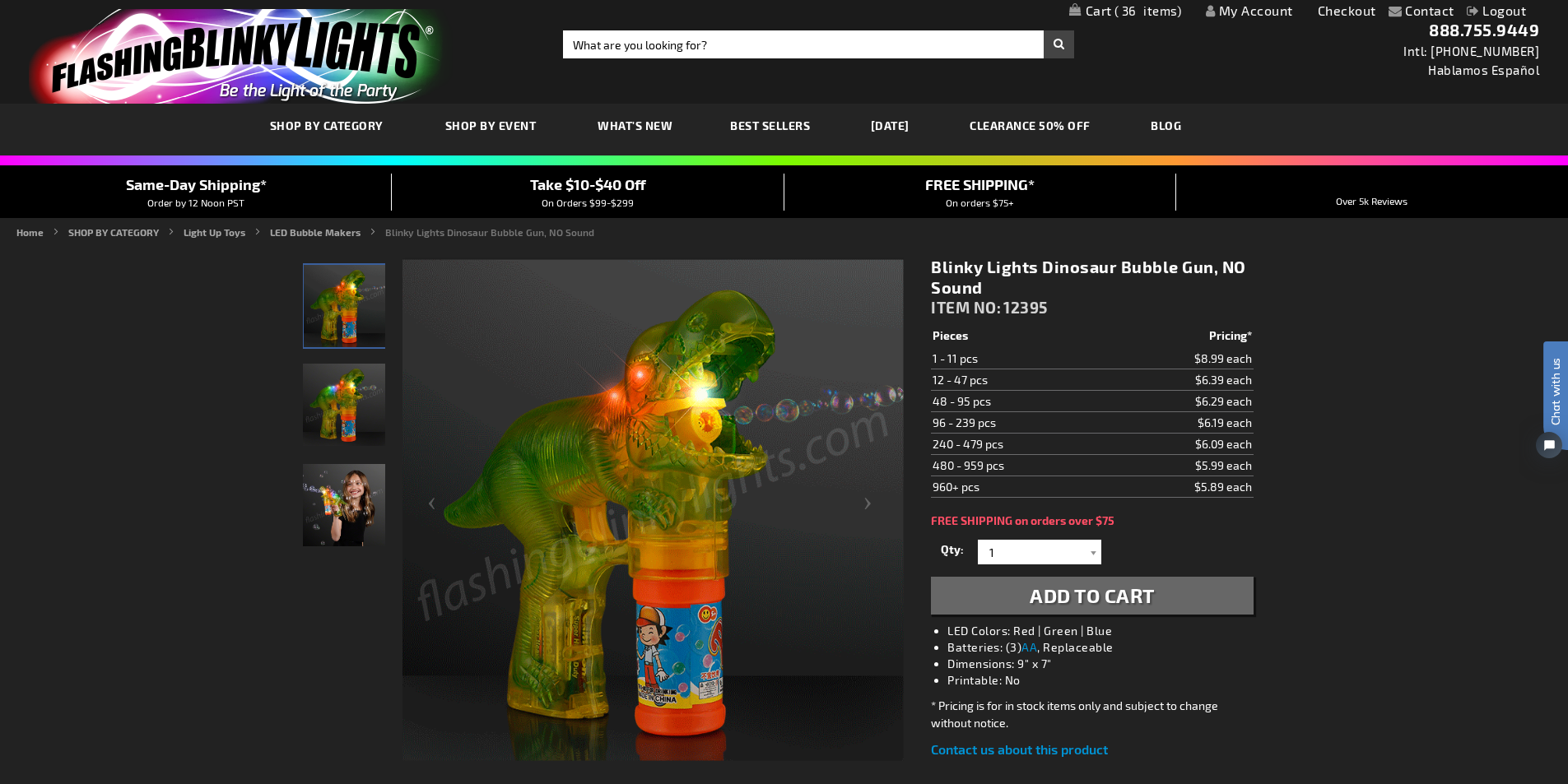
click at [1115, 9] on span "36" at bounding box center [1148, 10] width 68 height 15
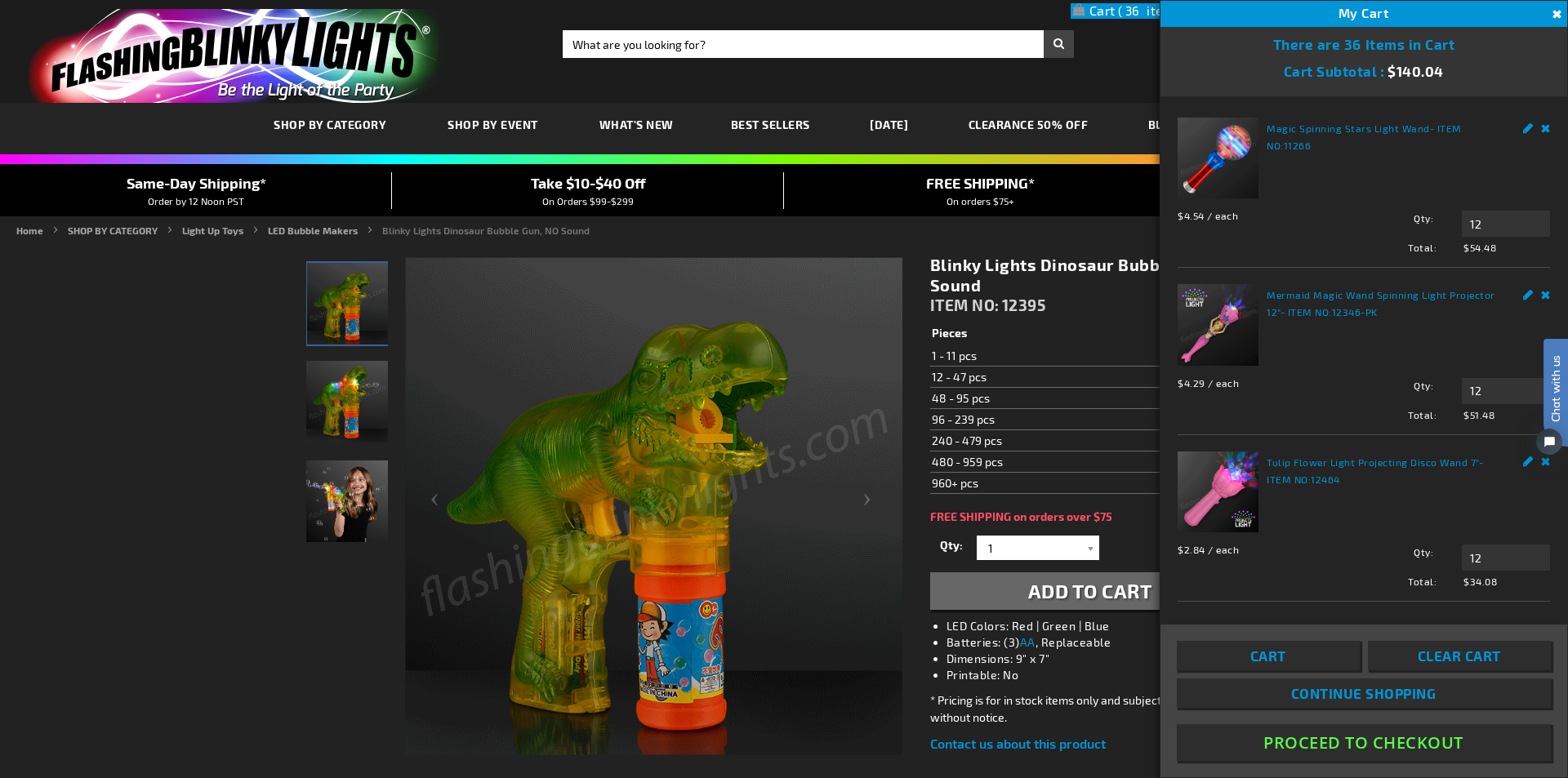
click at [1376, 740] on button "Proceed To Checkout" at bounding box center [1364, 742] width 374 height 37
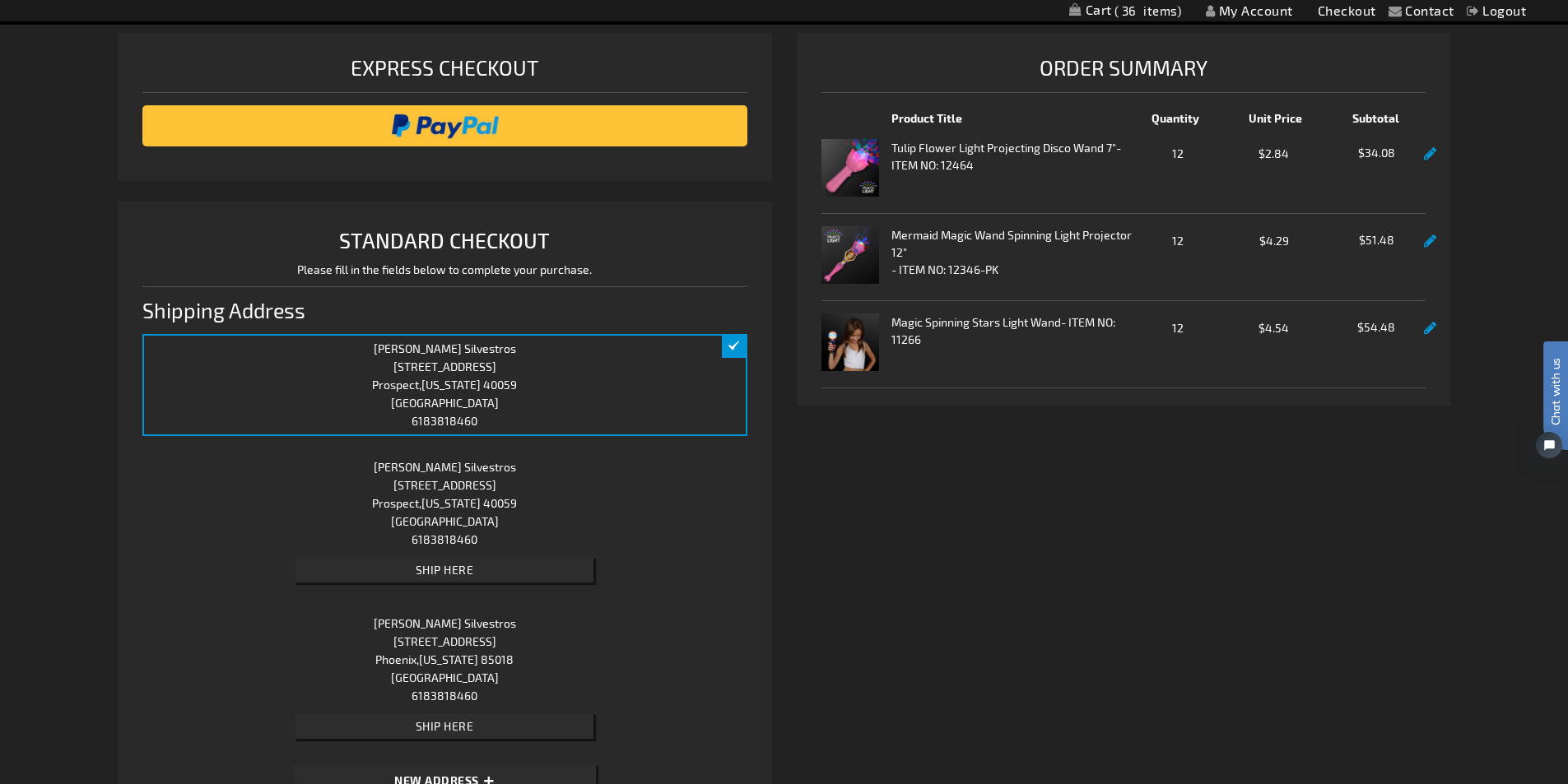
scroll to position [247, 0]
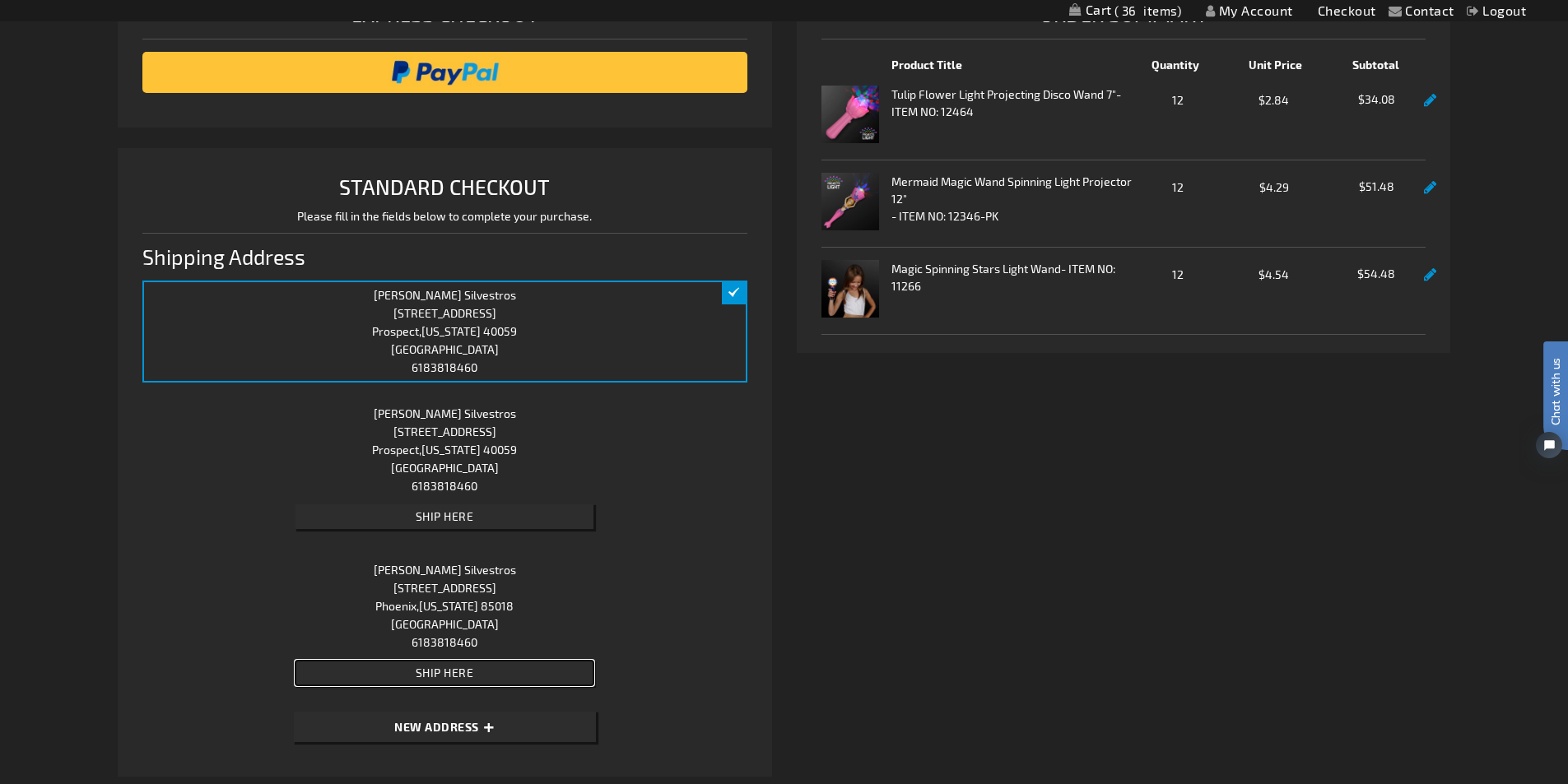
click at [456, 673] on span "Ship Here" at bounding box center [445, 673] width 58 height 14
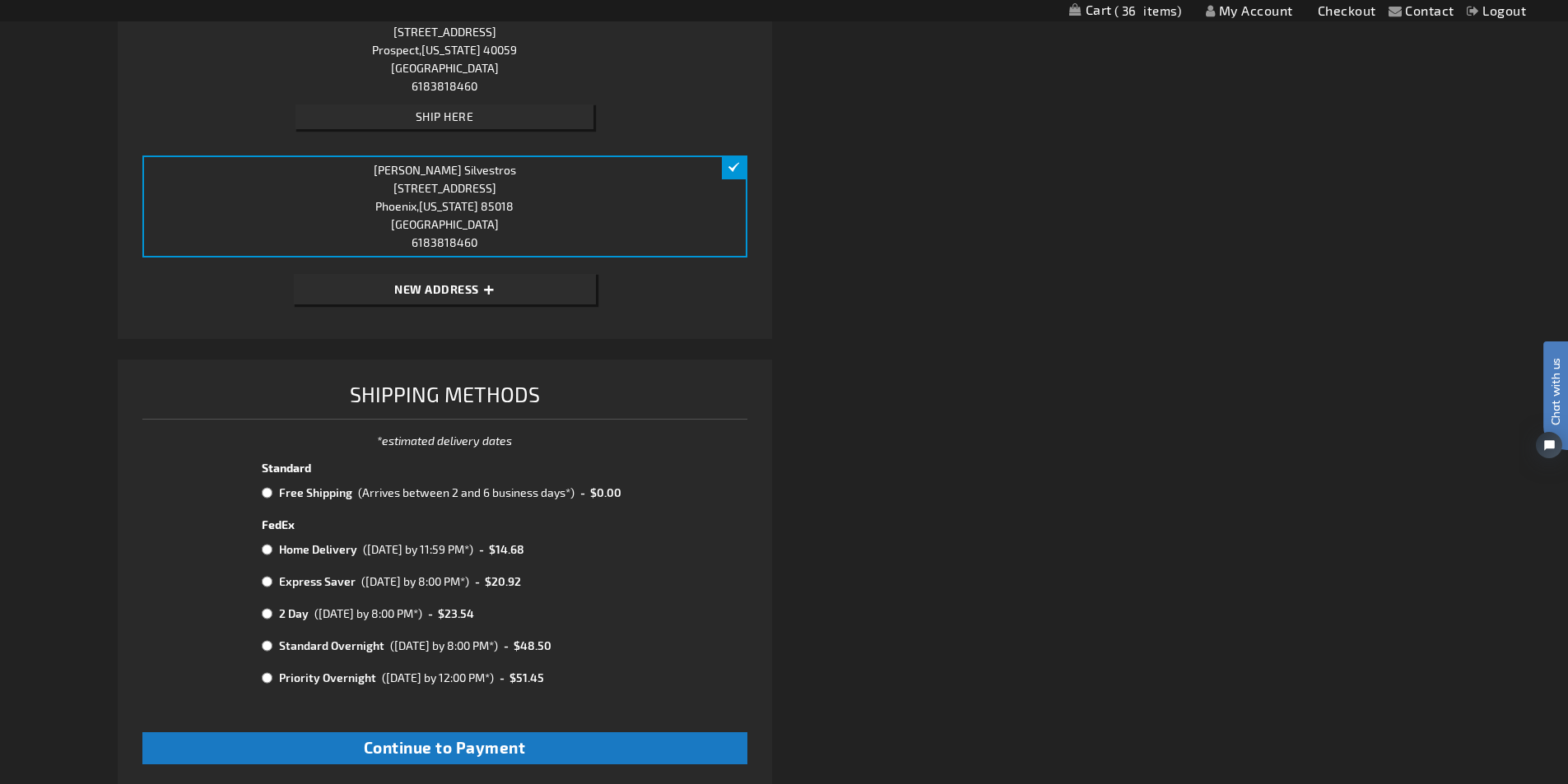
scroll to position [741, 0]
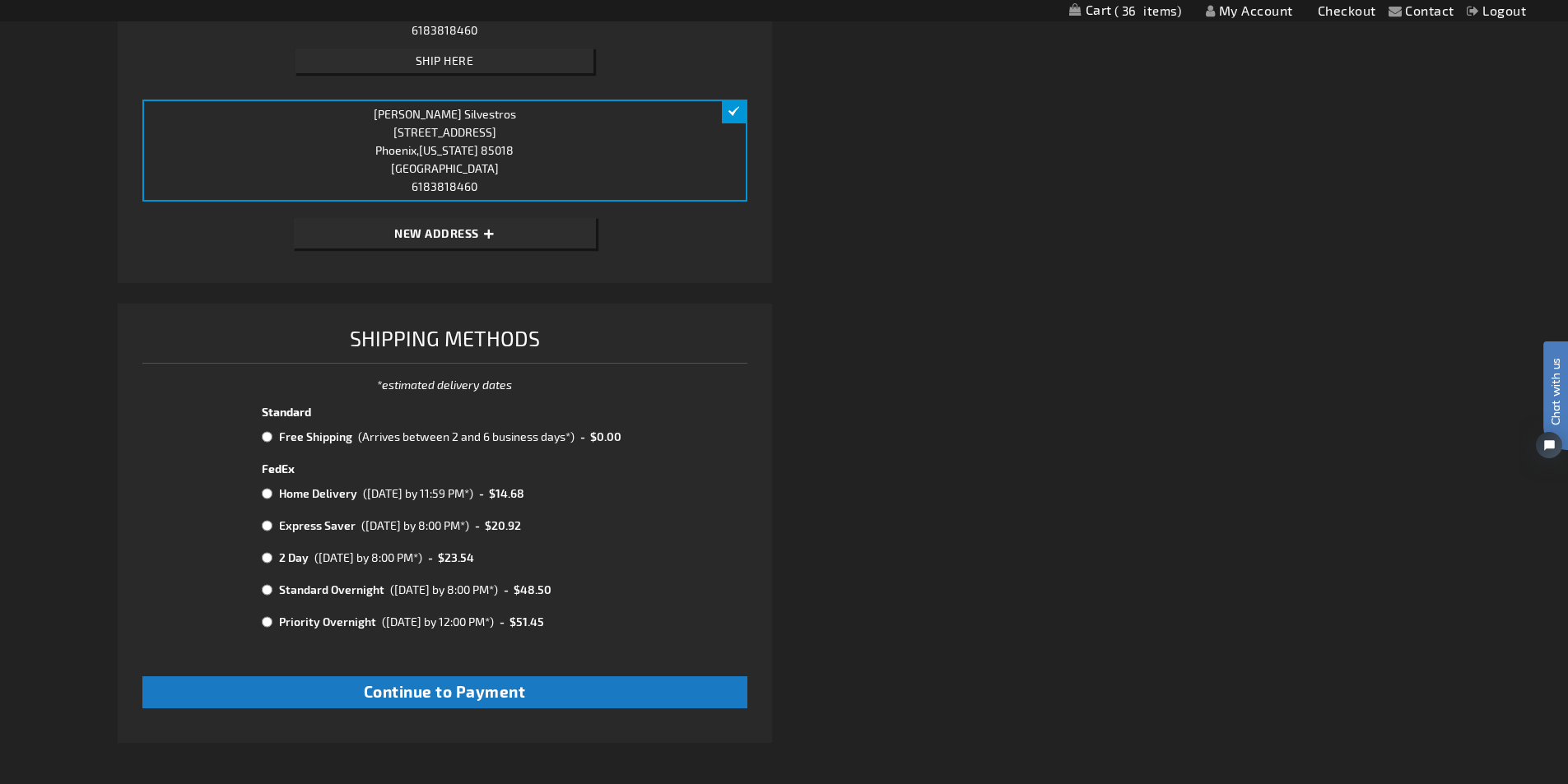
click at [262, 440] on input "radio" at bounding box center [266, 436] width 10 height 13
radio input "true"
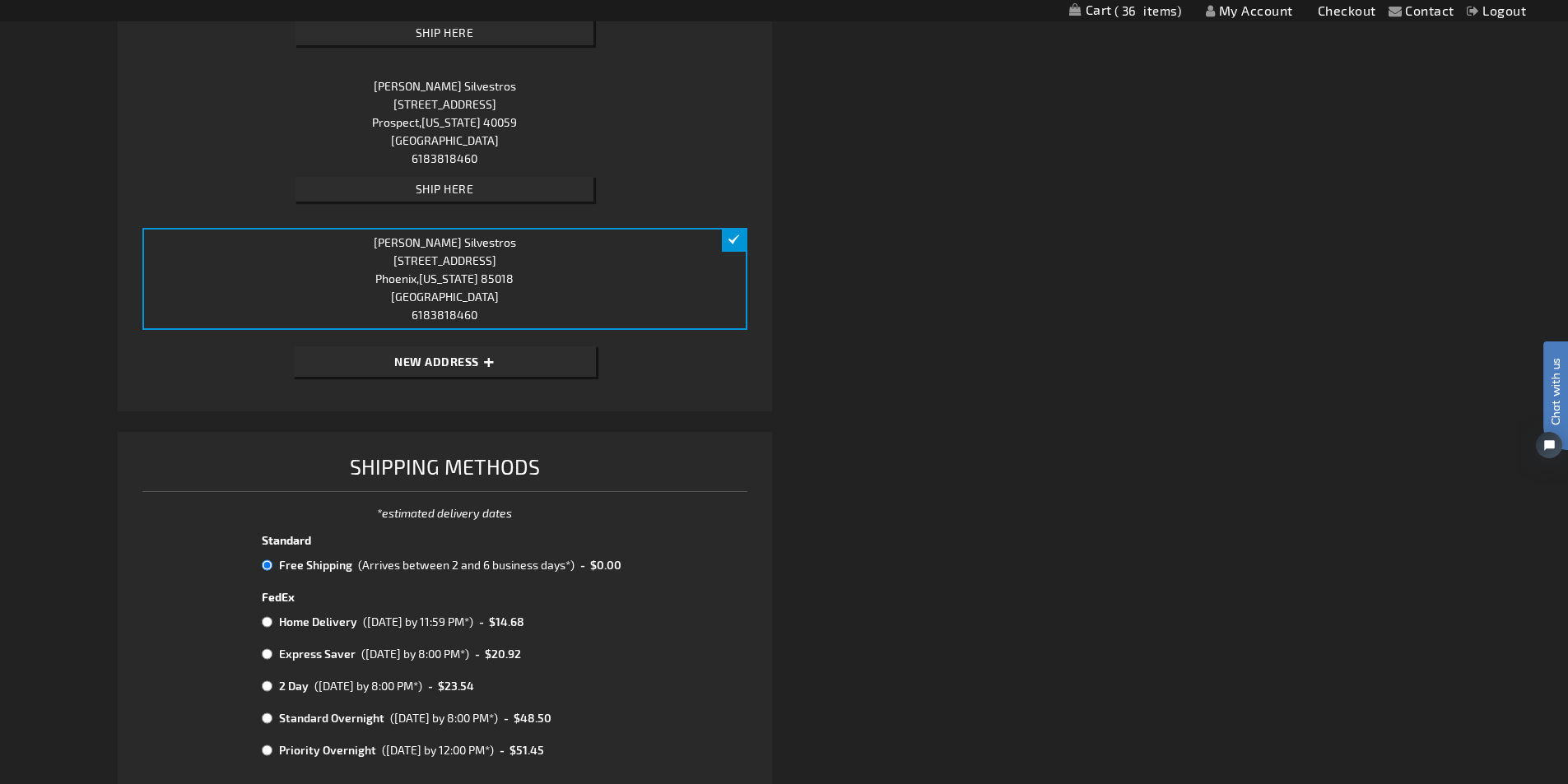
scroll to position [823, 0]
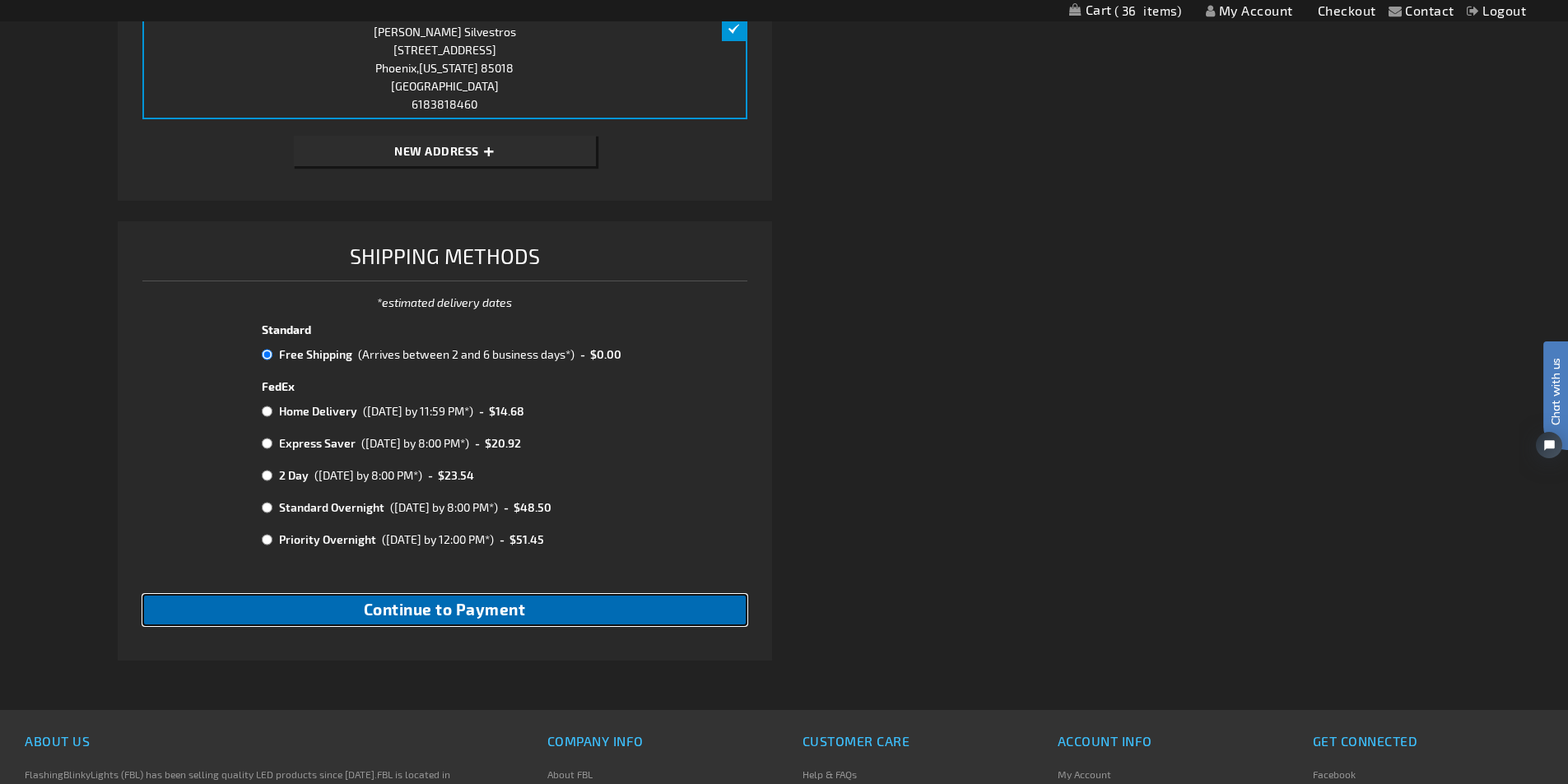
click at [453, 613] on span "Continue to Payment" at bounding box center [445, 609] width 162 height 19
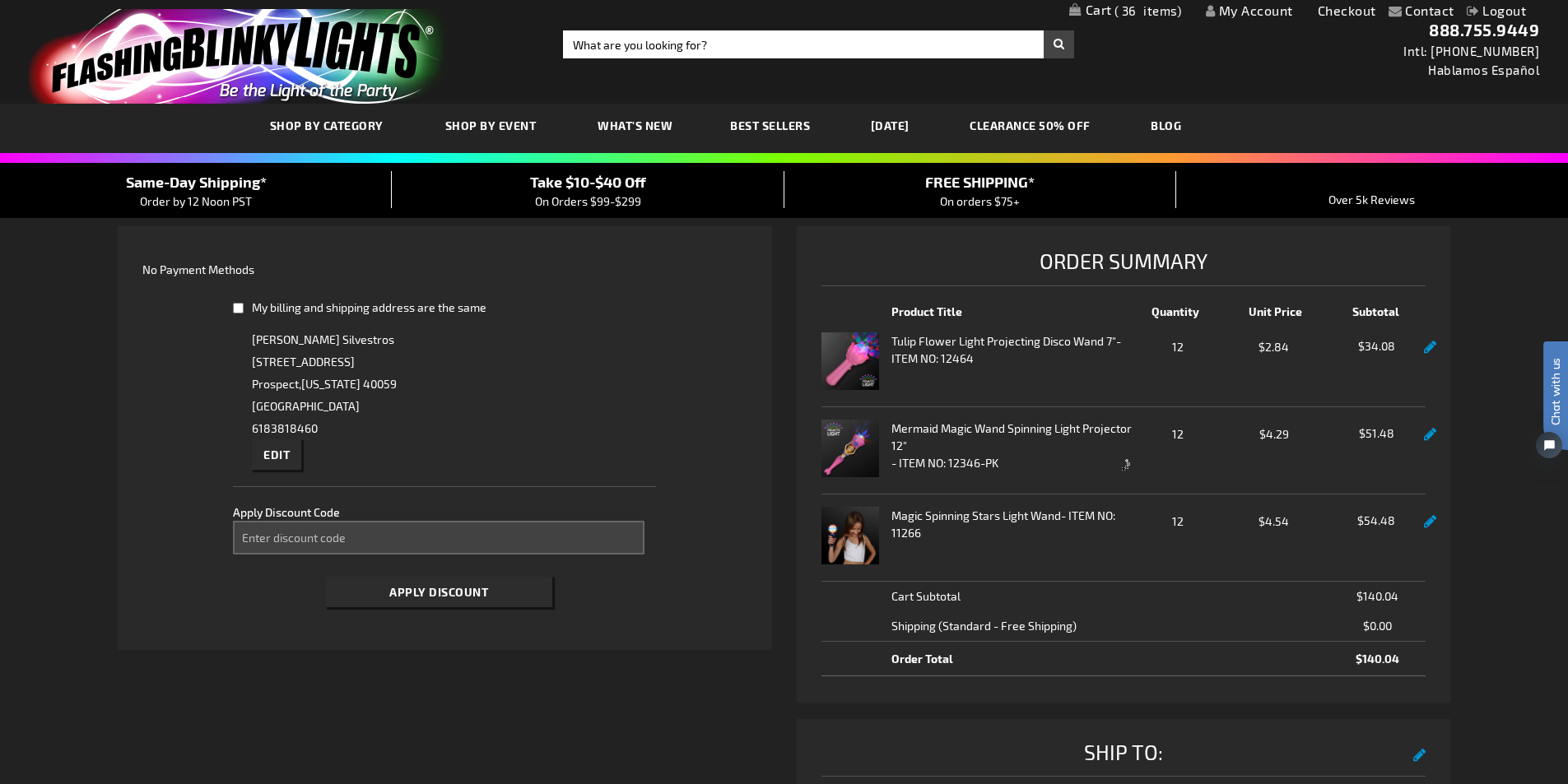
select select "b9be0b2fa87873121f25034c9d3ad30c1dc305fa"
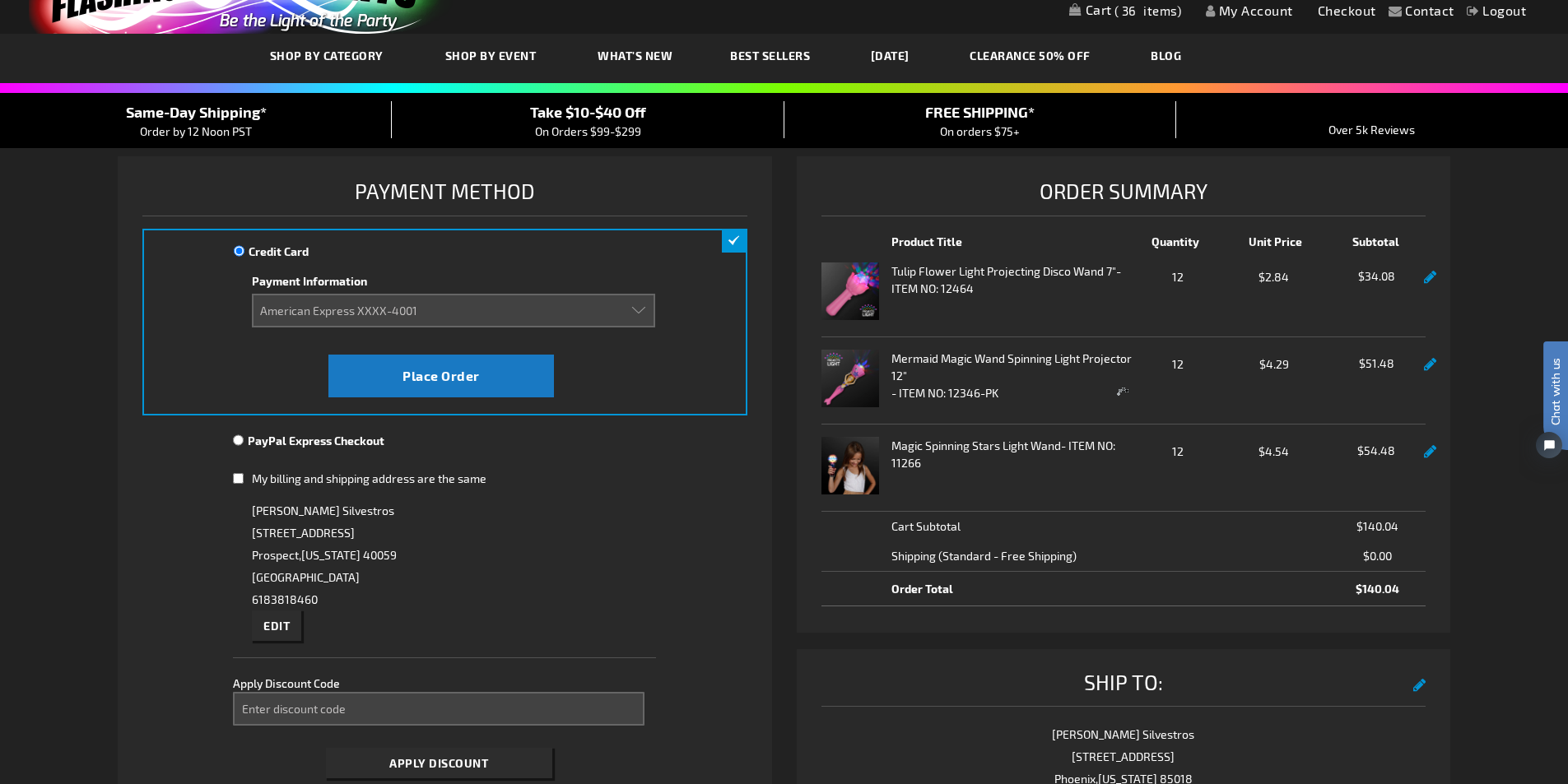
scroll to position [247, 0]
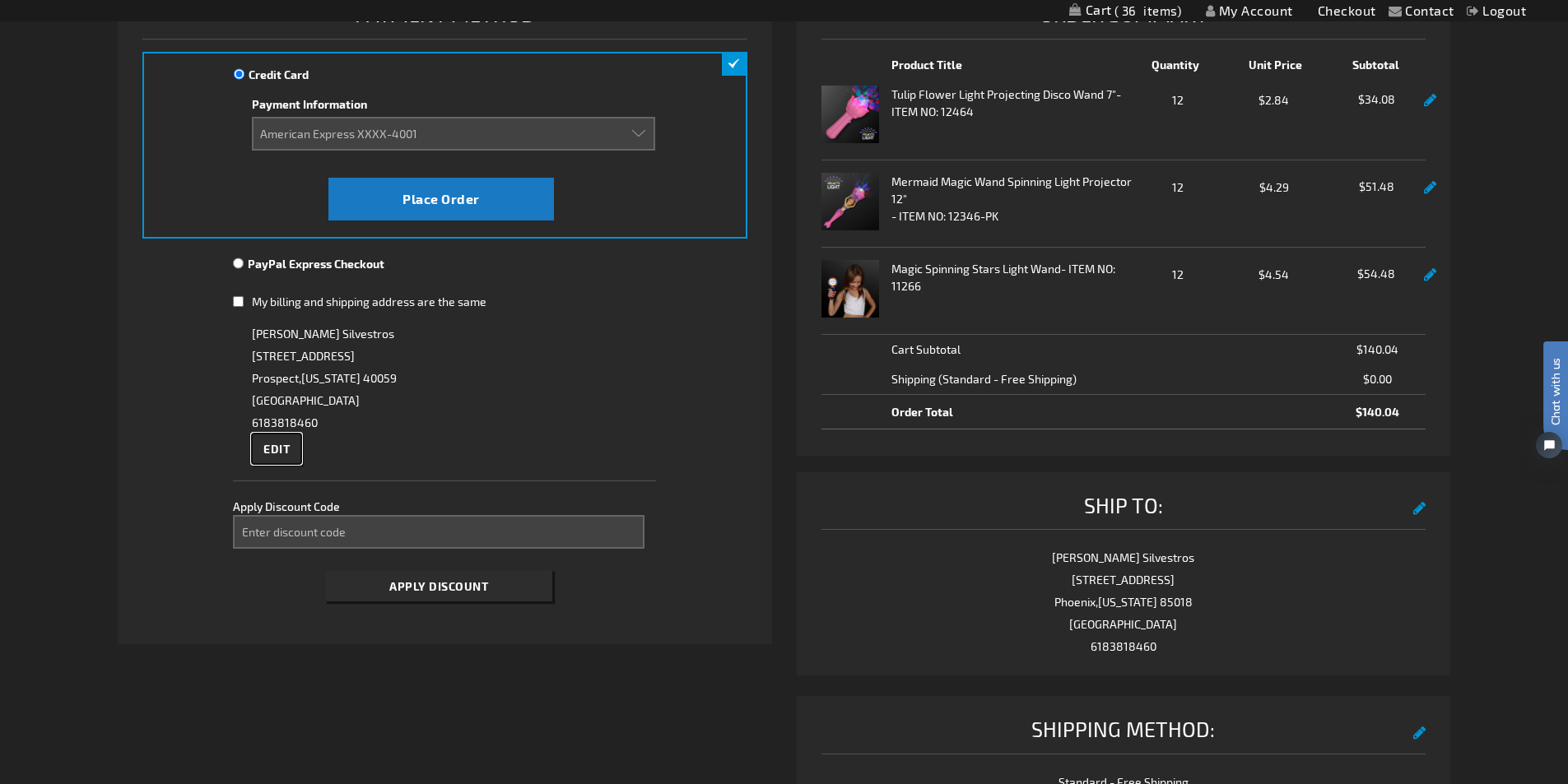
click at [274, 442] on span "Edit" at bounding box center [276, 449] width 27 height 14
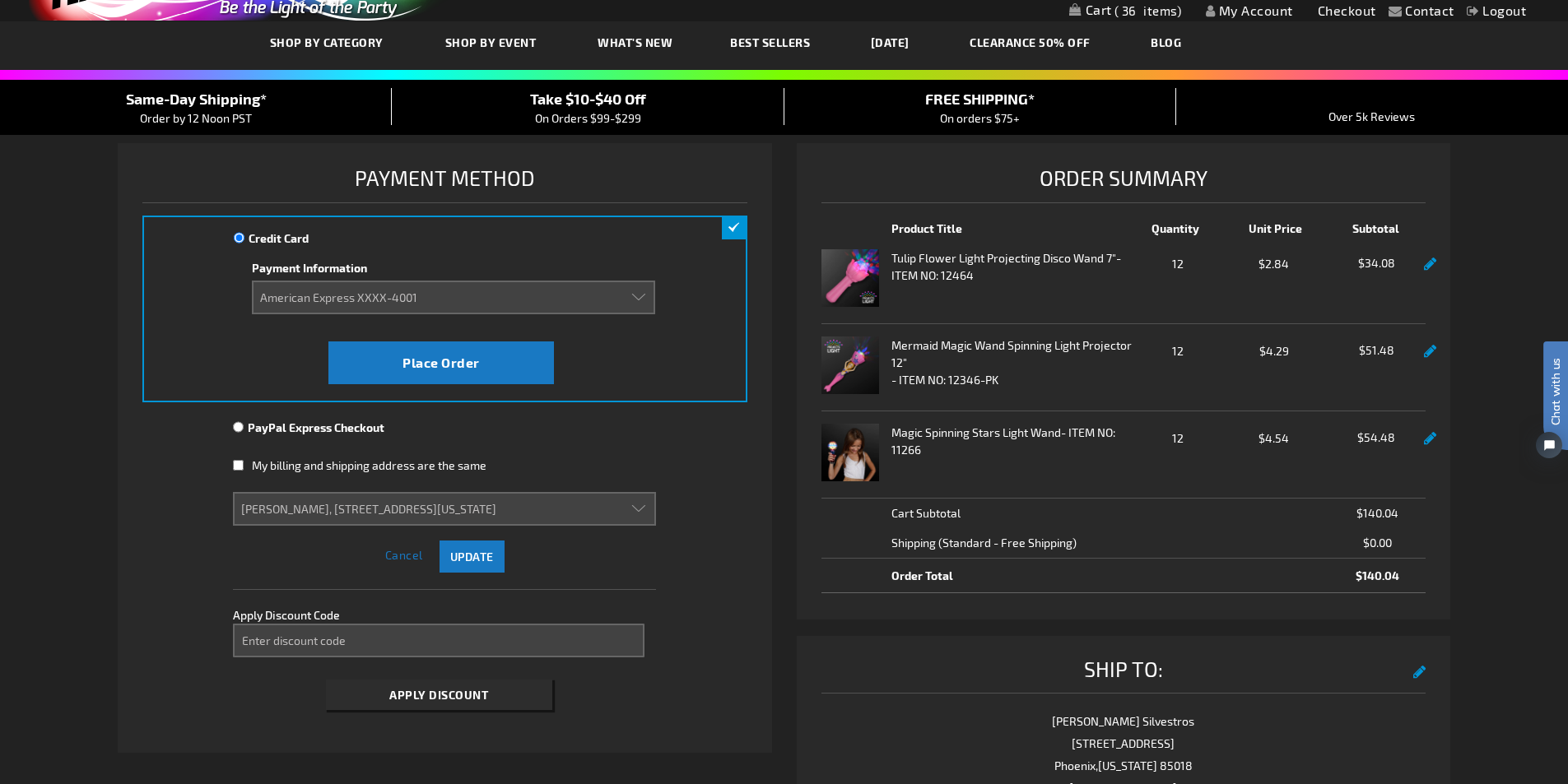
scroll to position [82, 0]
click at [453, 505] on select "Nicholas Silvestros, 9402 Civic Way, Prospect, Kentucky 40059, United States Ni…" at bounding box center [445, 509] width 423 height 33
select select
click at [233, 493] on select "Nicholas Silvestros, 9402 Civic Way, Prospect, Kentucky 40059, United States Ni…" at bounding box center [445, 509] width 423 height 33
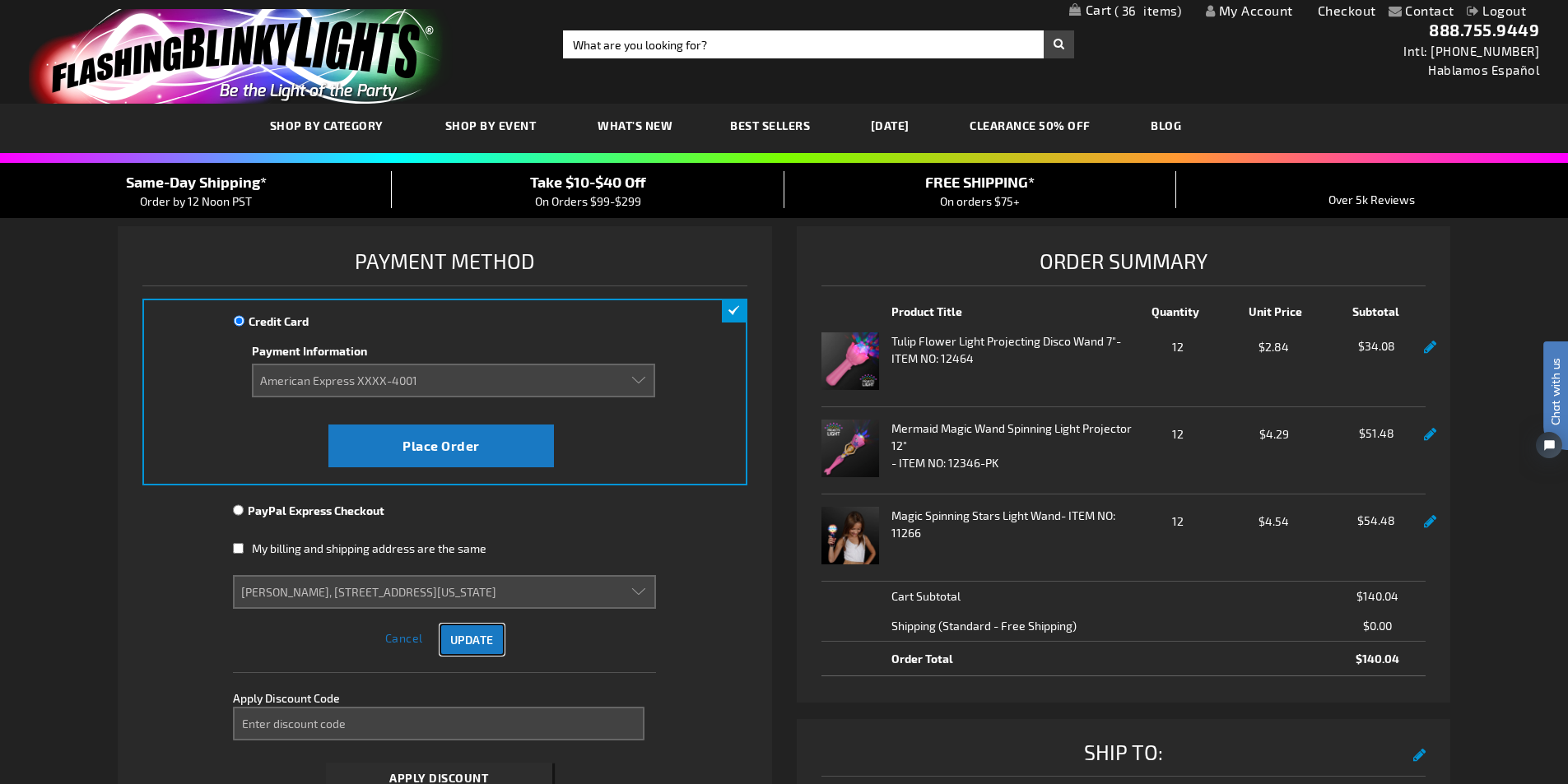
click at [477, 642] on span "Update" at bounding box center [471, 640] width 44 height 14
checkbox input "true"
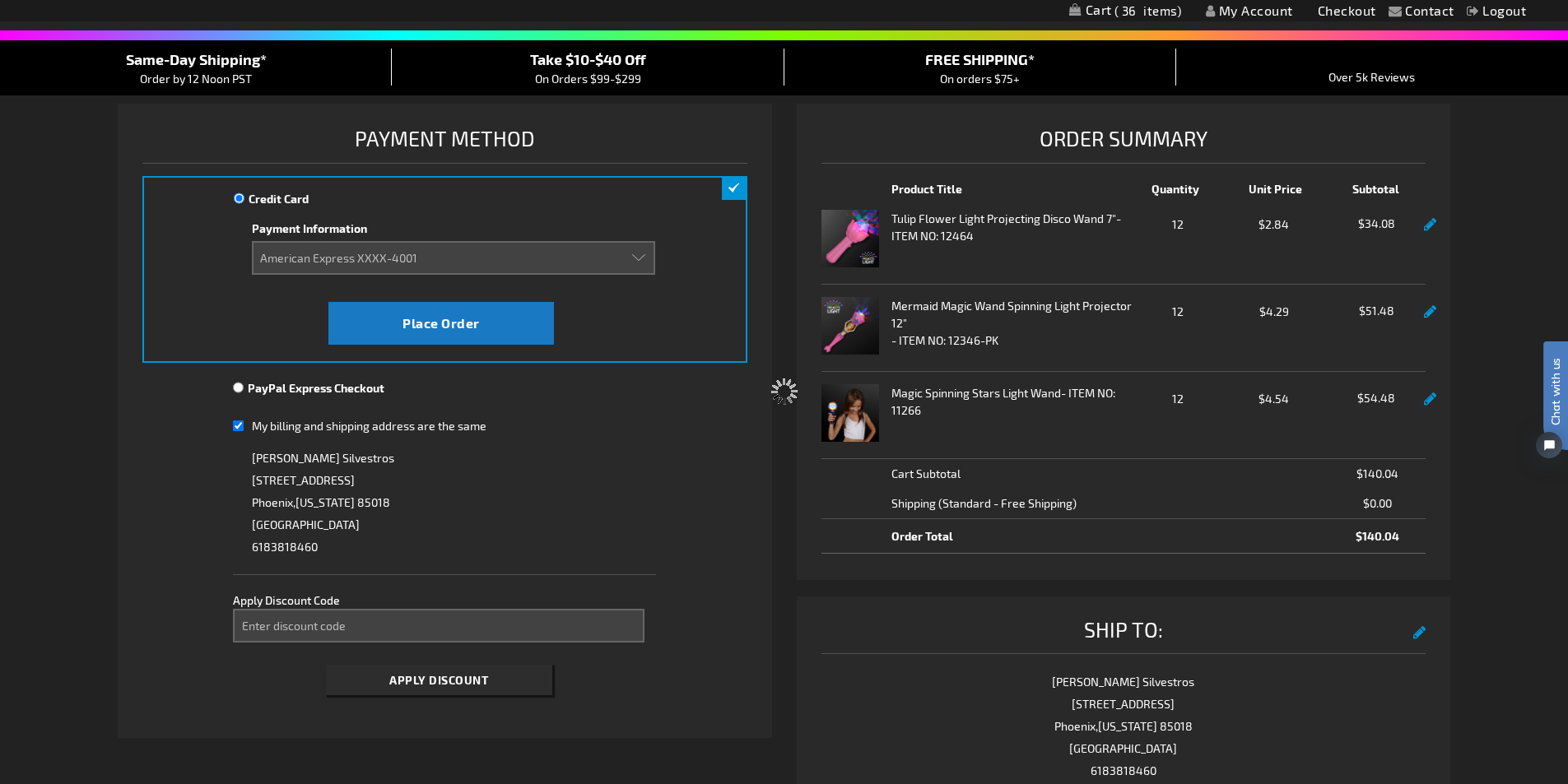
scroll to position [82, 0]
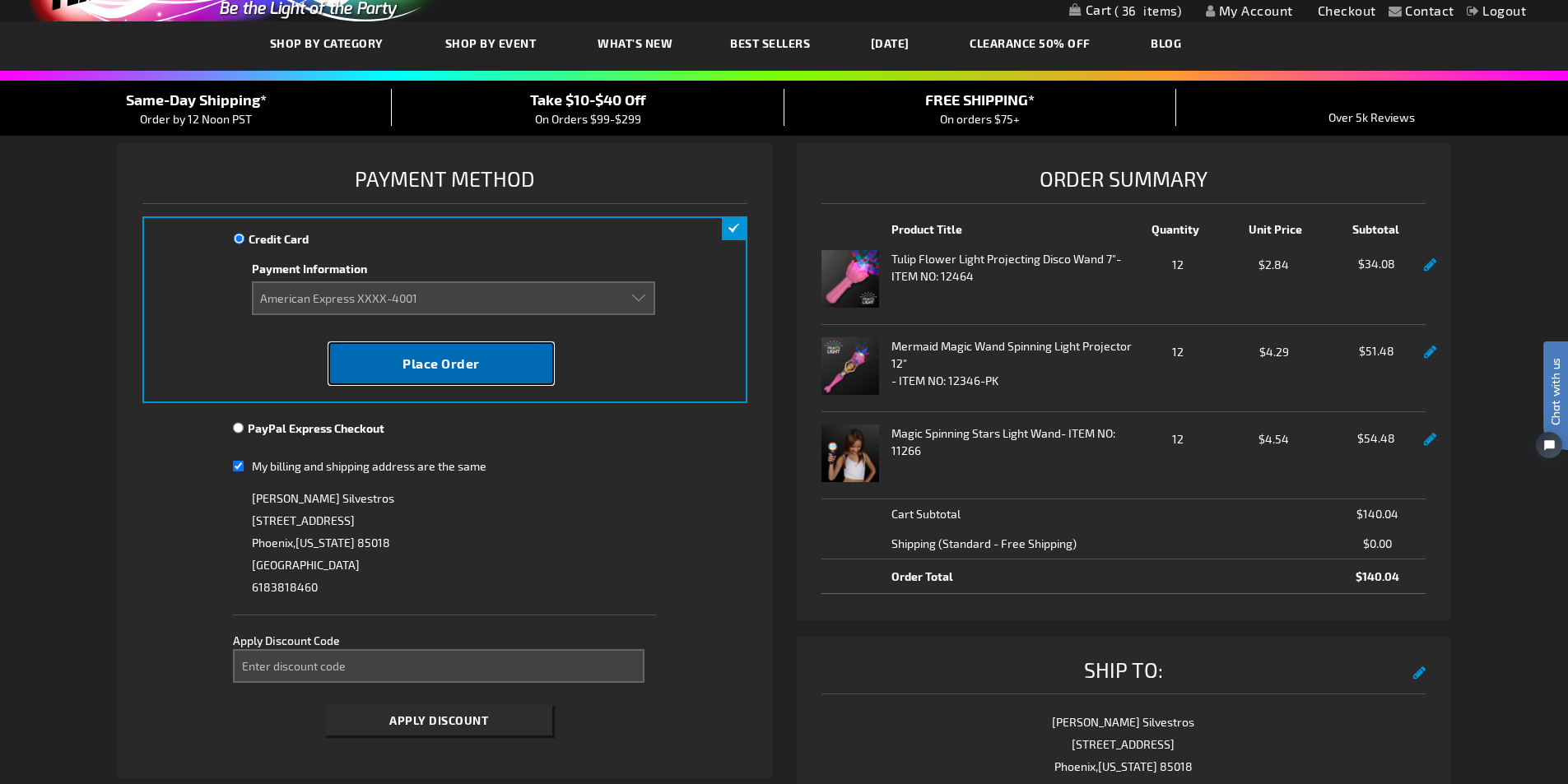
click at [441, 365] on span "Place Order" at bounding box center [441, 363] width 77 height 15
